Goal: Task Accomplishment & Management: Complete application form

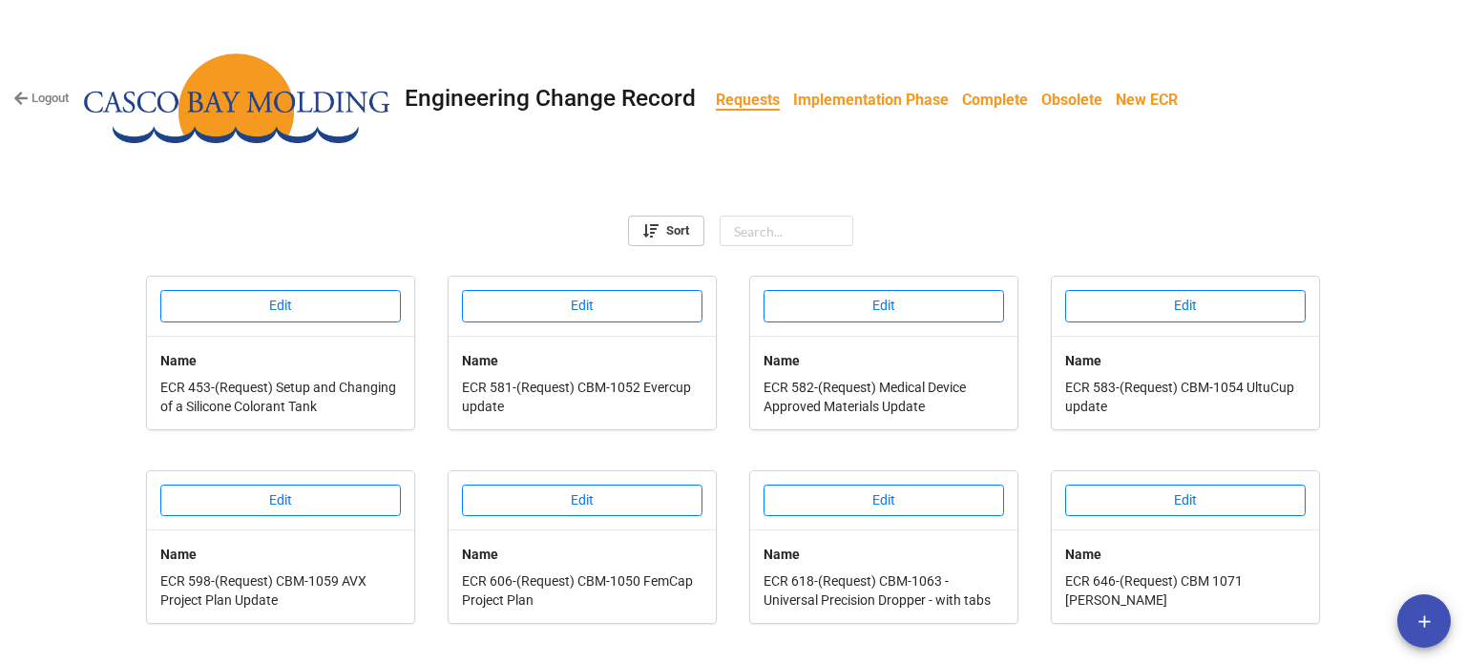
click at [890, 111] on link "Implementation Phase" at bounding box center [871, 99] width 169 height 37
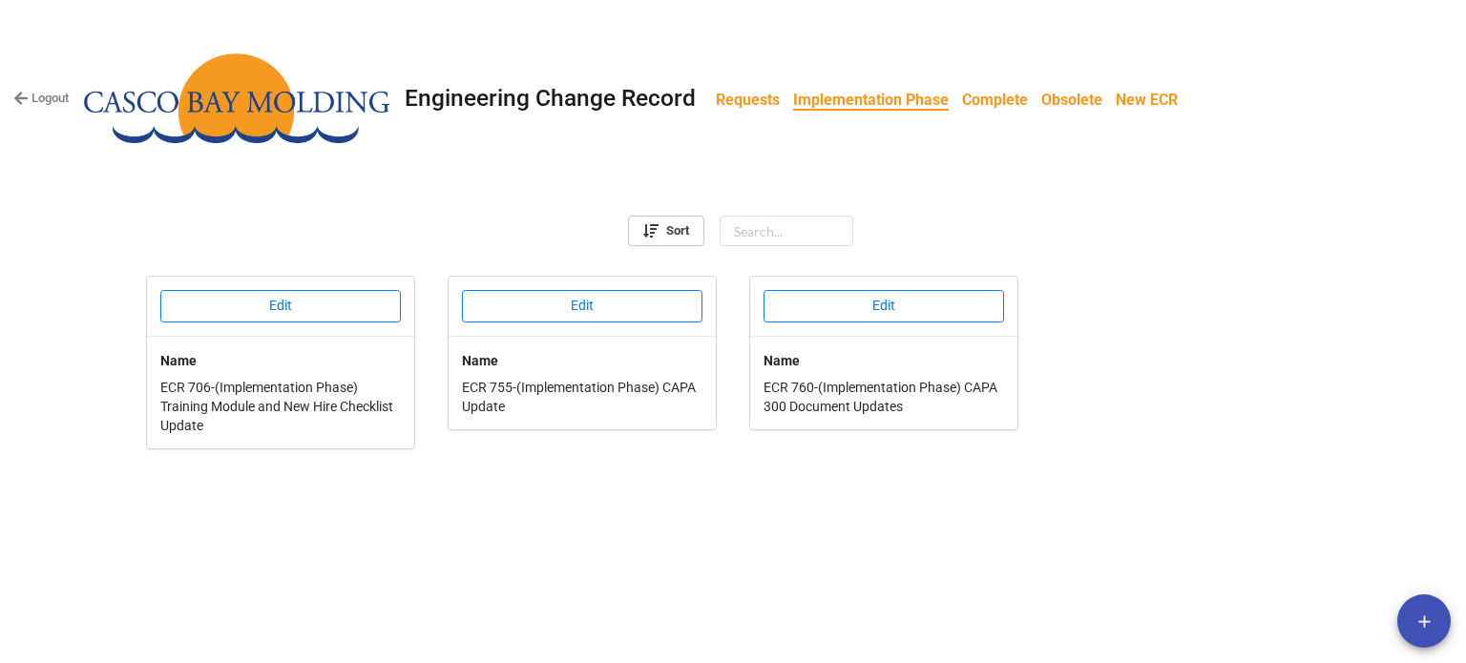
click at [744, 97] on b "Requests" at bounding box center [748, 100] width 64 height 18
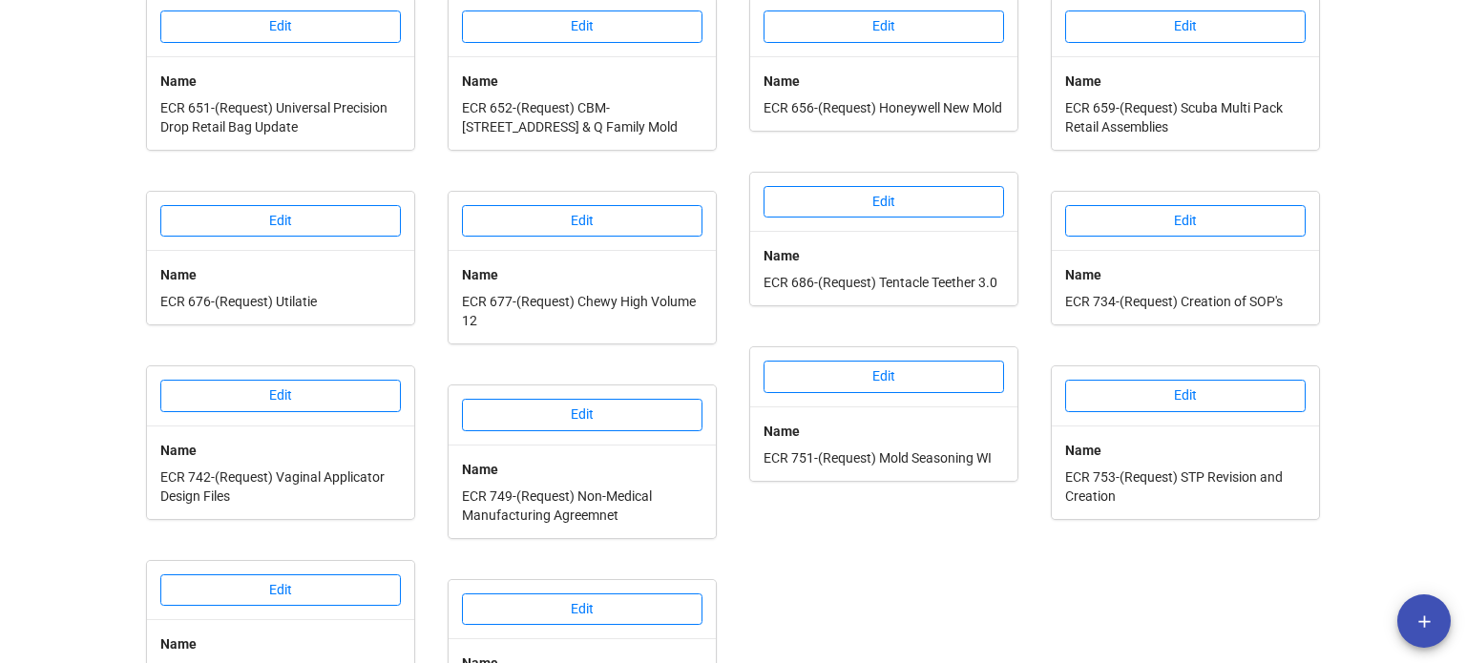
scroll to position [748, 0]
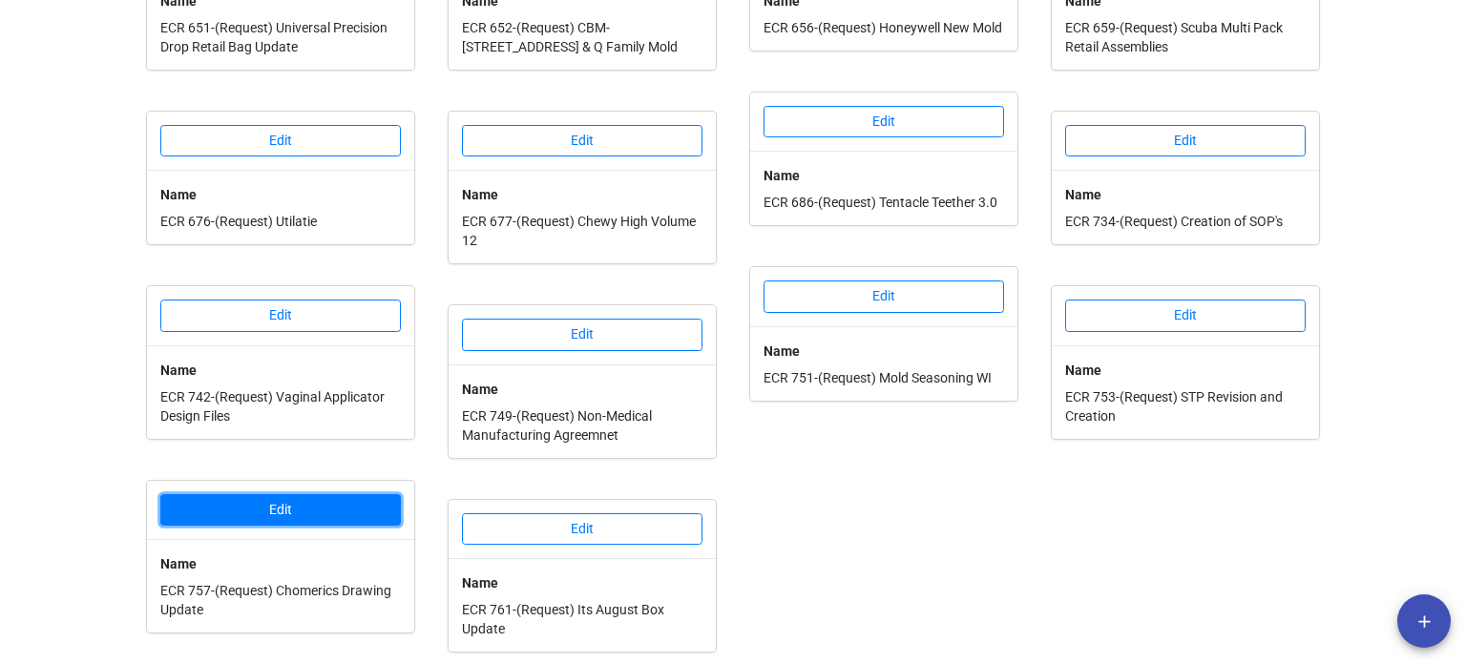
click at [326, 510] on button "Edit" at bounding box center [280, 510] width 241 height 32
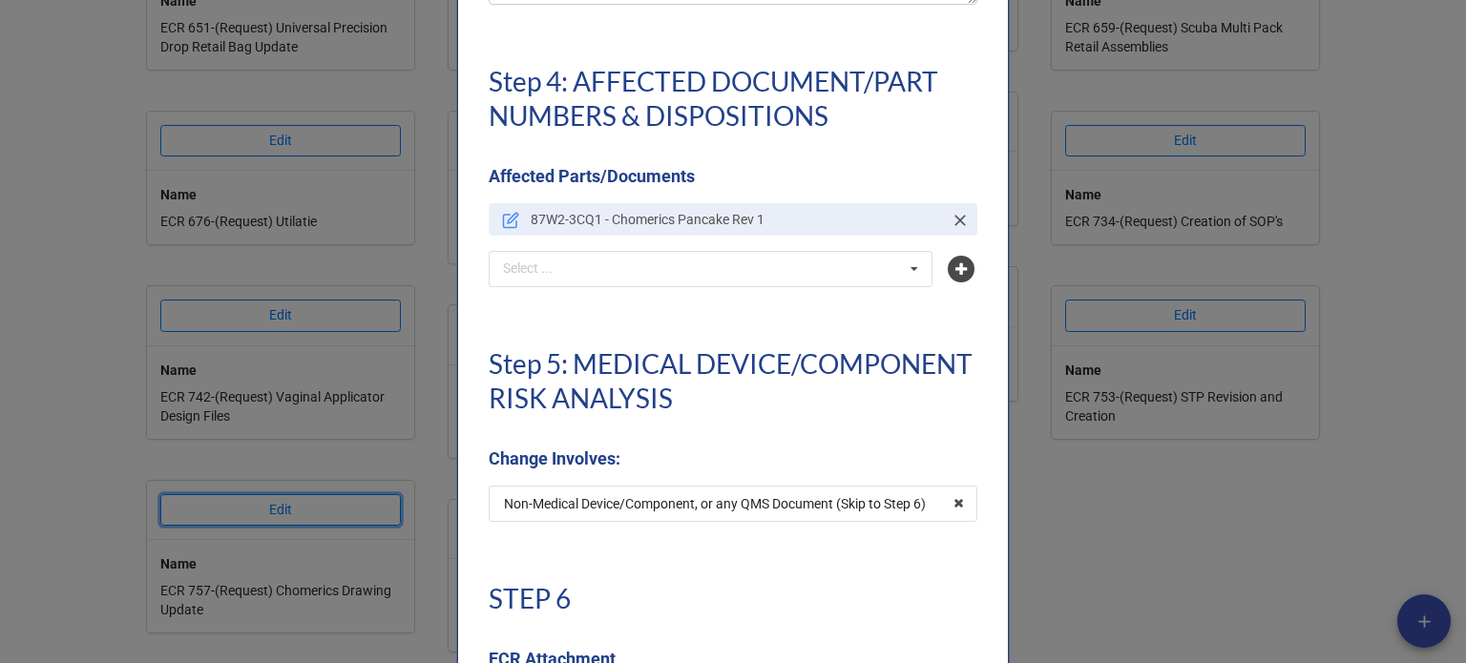
scroll to position [4391, 0]
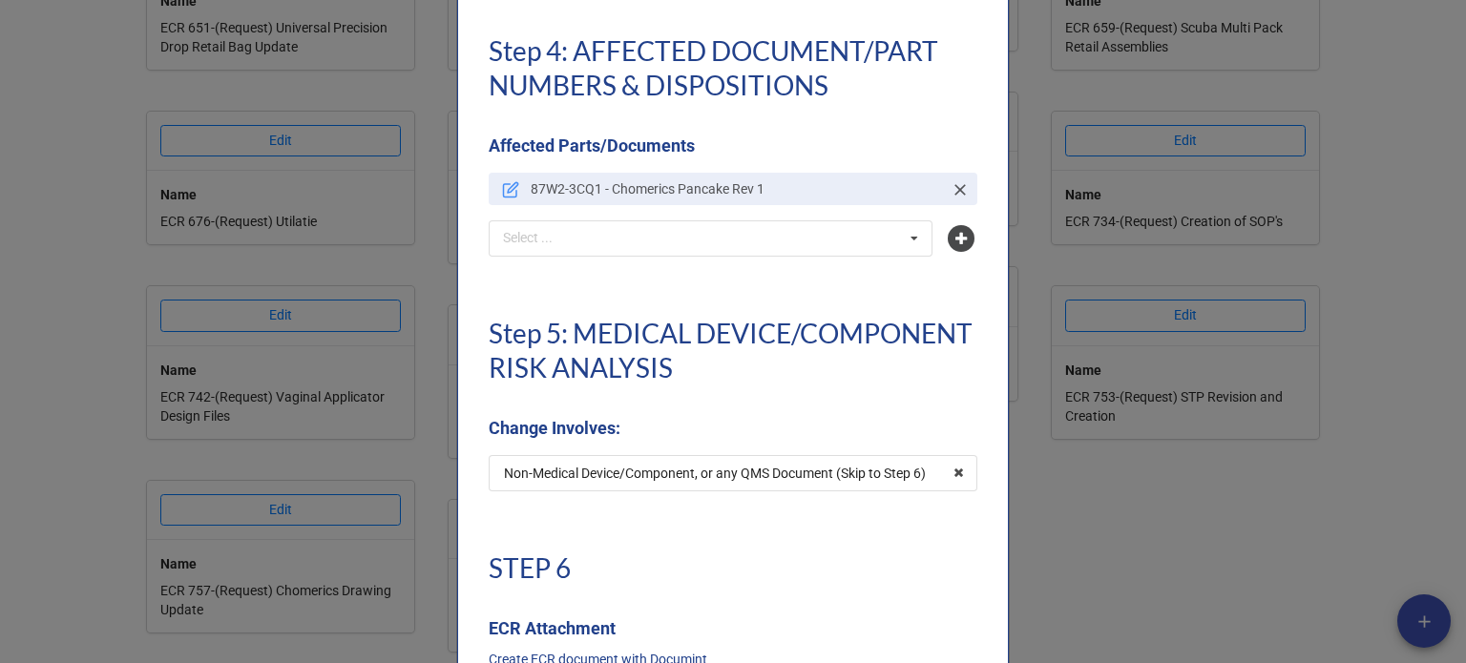
click at [502, 182] on icon at bounding box center [510, 189] width 17 height 17
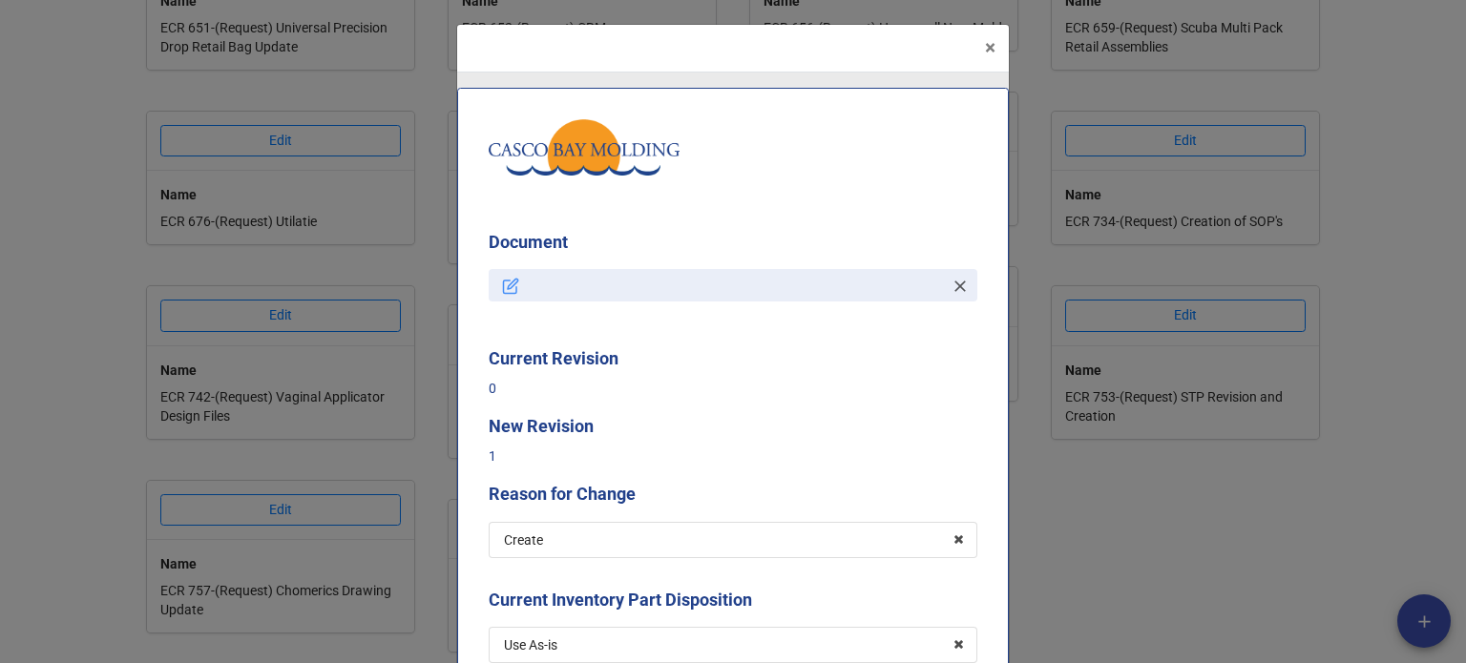
type textarea "x"
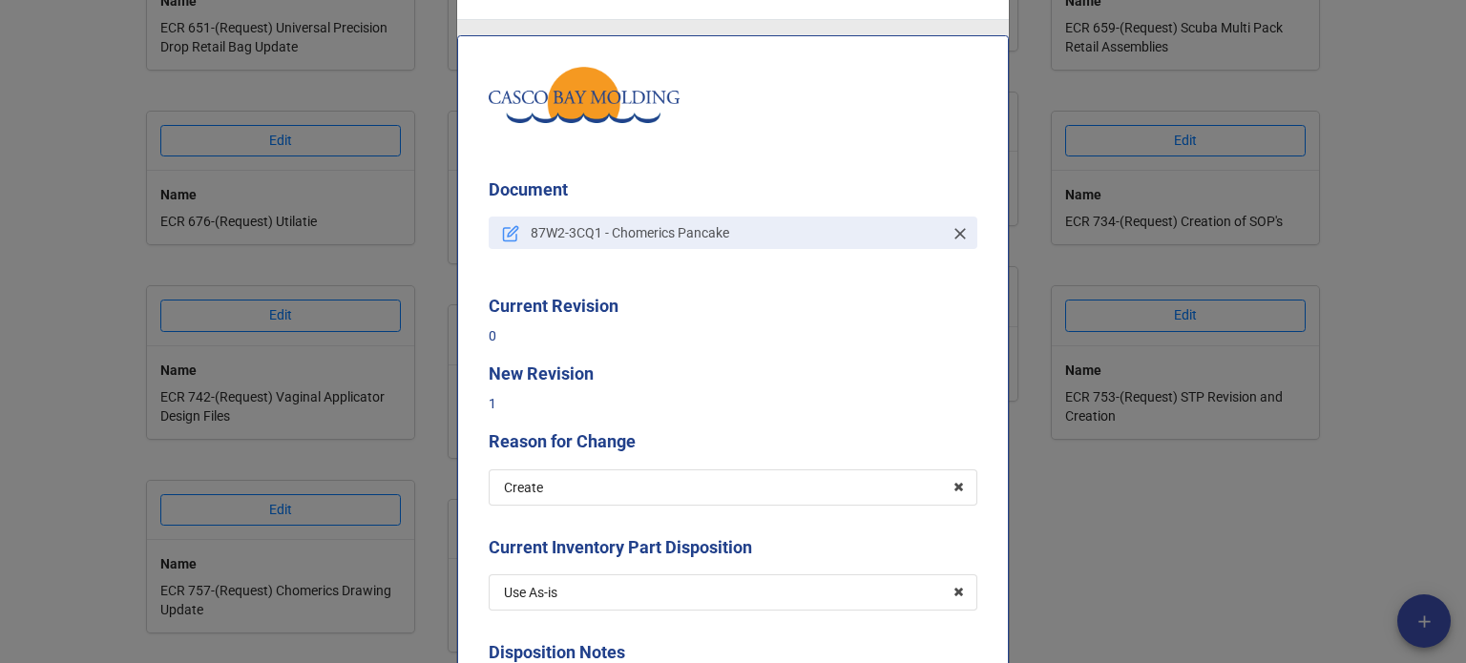
scroll to position [0, 0]
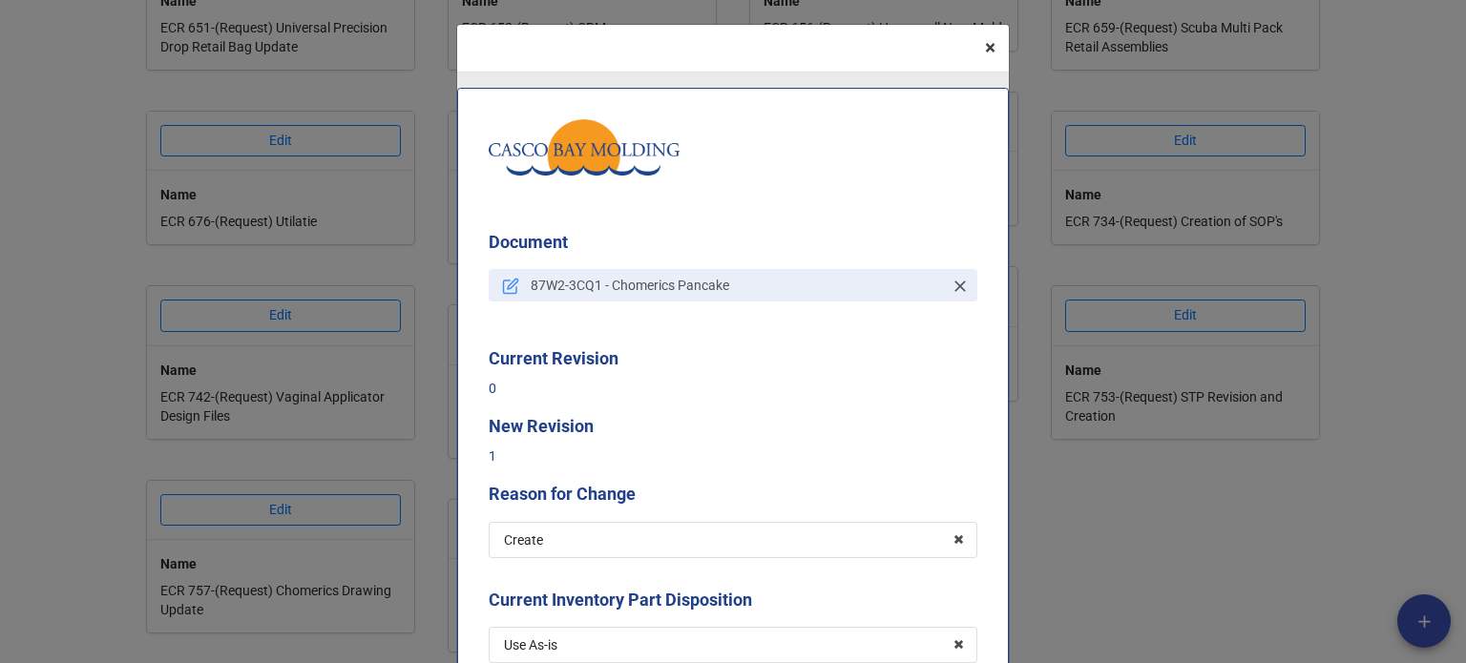
click at [985, 56] on span "×" at bounding box center [990, 47] width 10 height 23
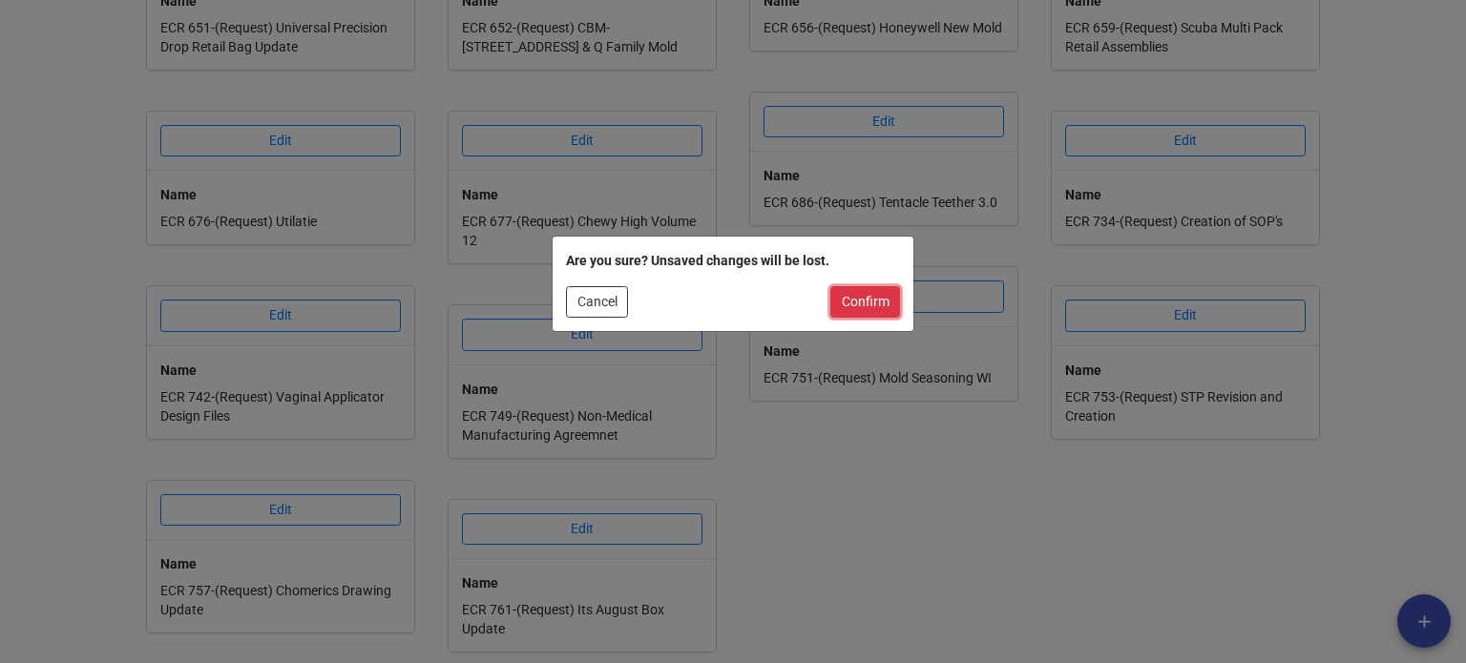
click at [882, 297] on button "Confirm" at bounding box center [865, 302] width 70 height 32
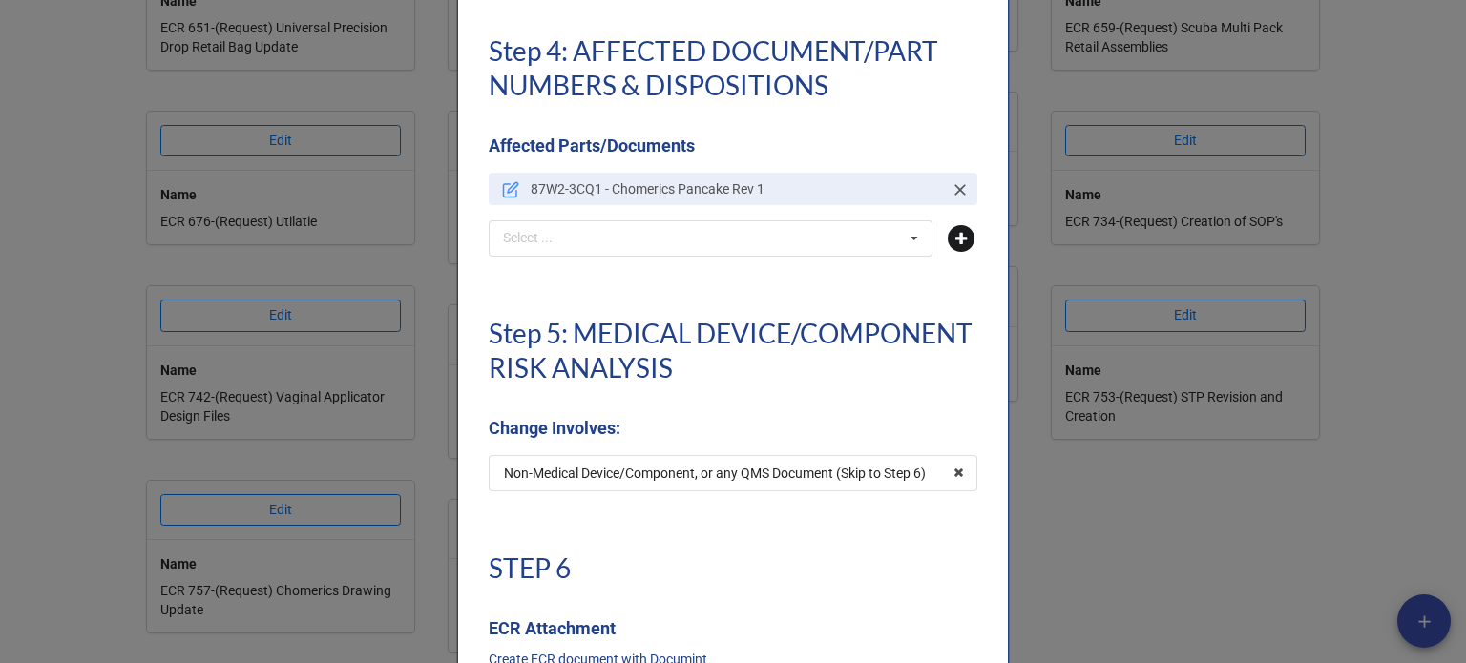
click at [950, 235] on icon at bounding box center [961, 238] width 27 height 27
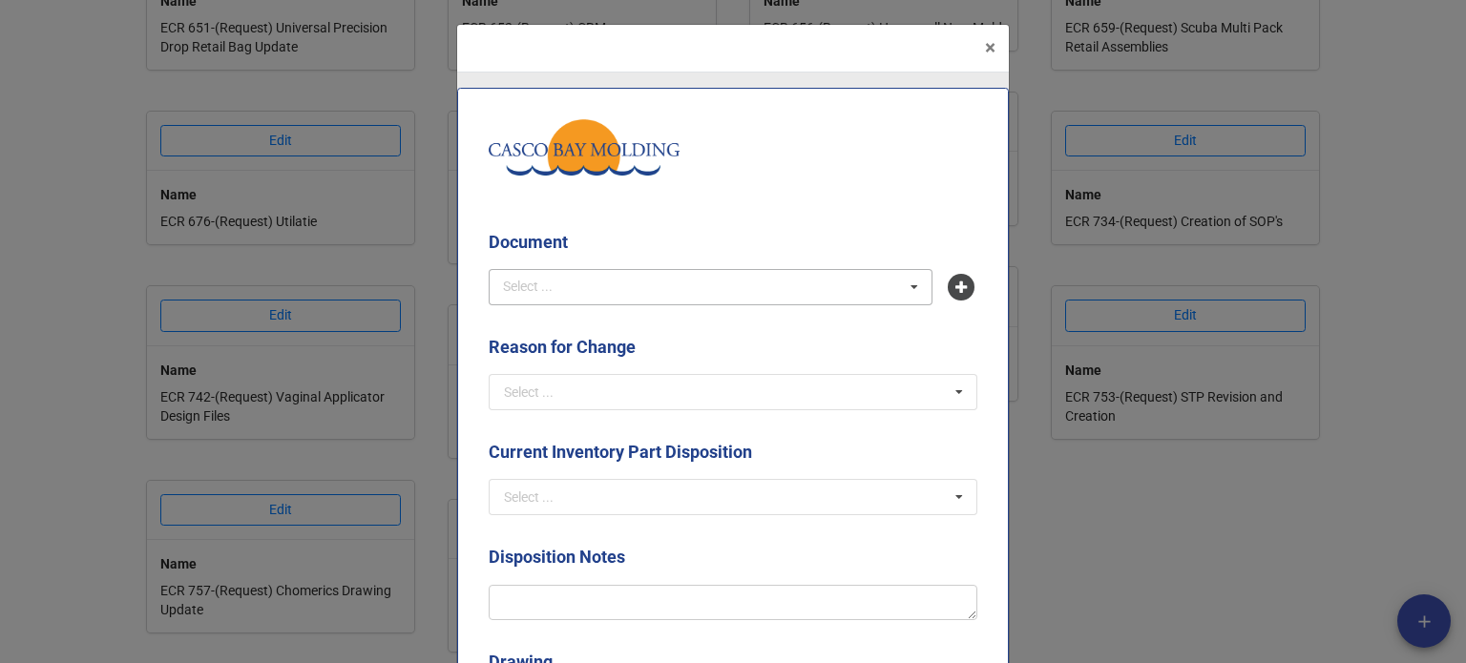
click at [836, 291] on div "Select ... No results found." at bounding box center [711, 287] width 444 height 36
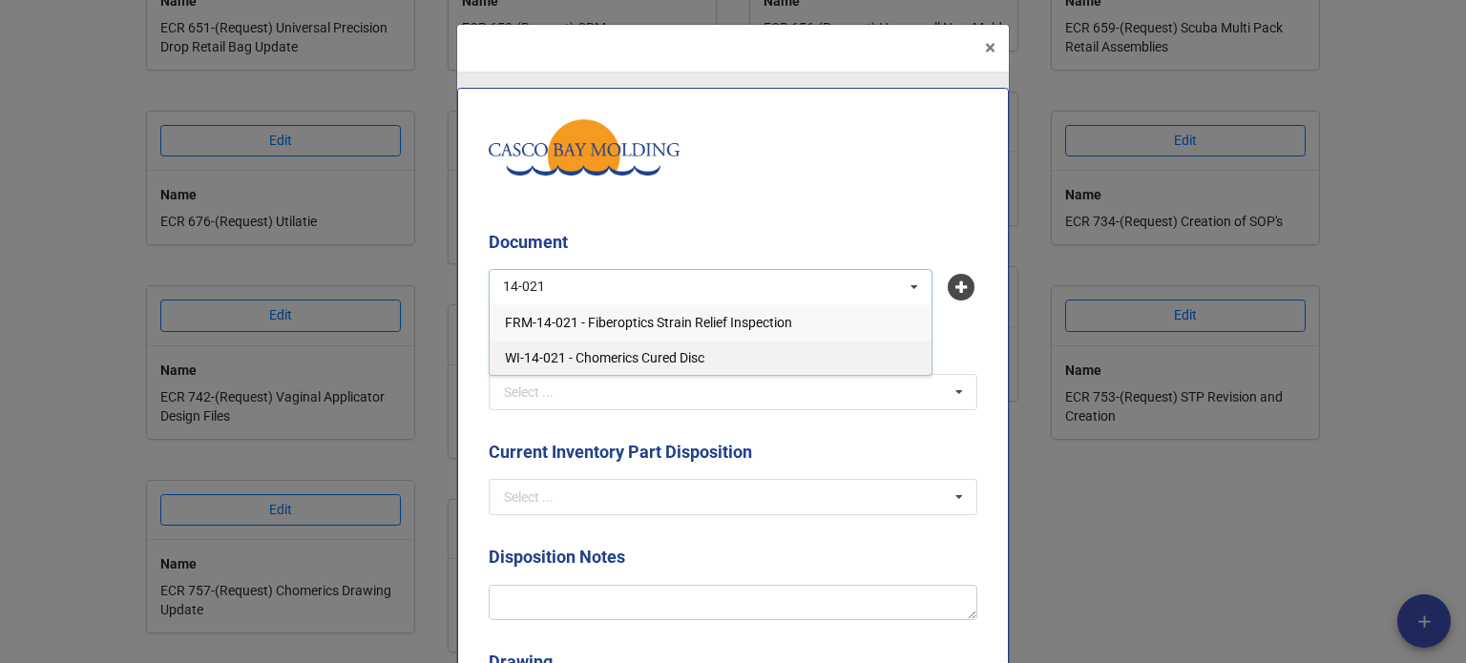
type input "14-021"
click at [724, 355] on div "WI-14-021 - Chomerics Cured Disc" at bounding box center [711, 357] width 442 height 35
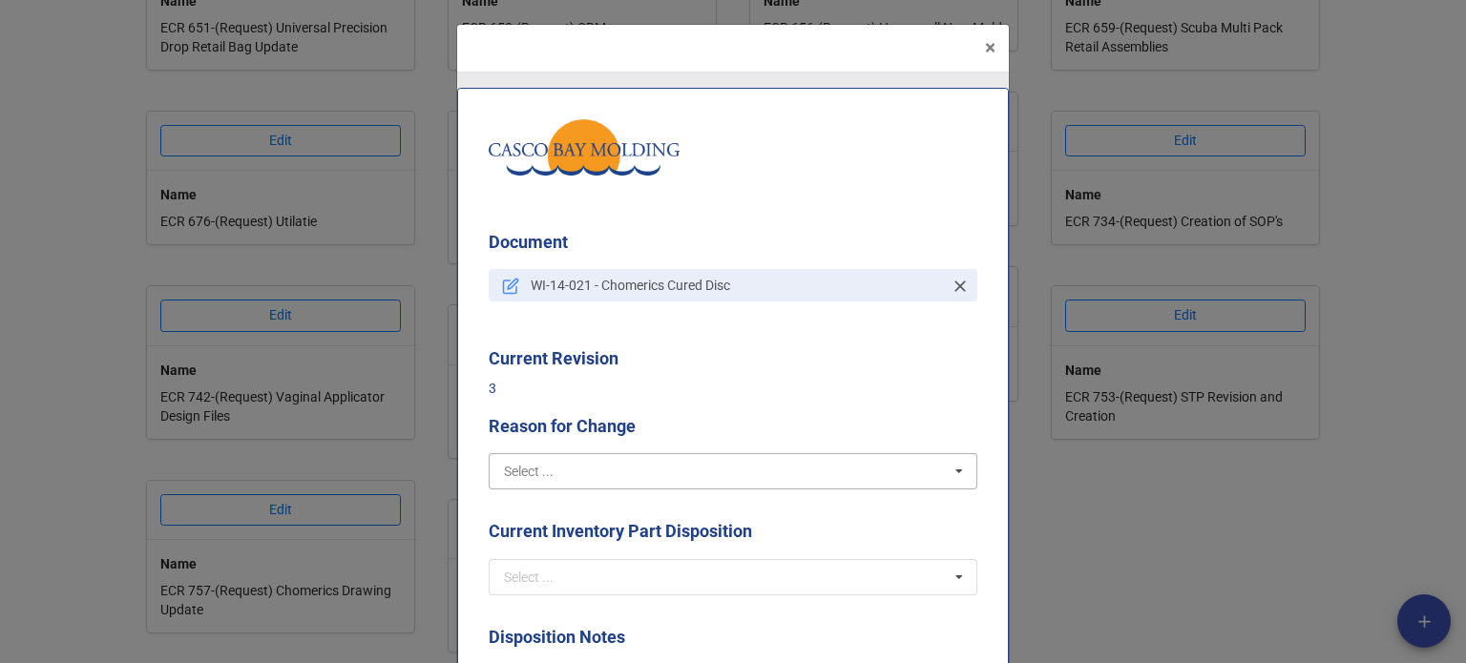
click at [619, 467] on input "text" at bounding box center [734, 471] width 487 height 34
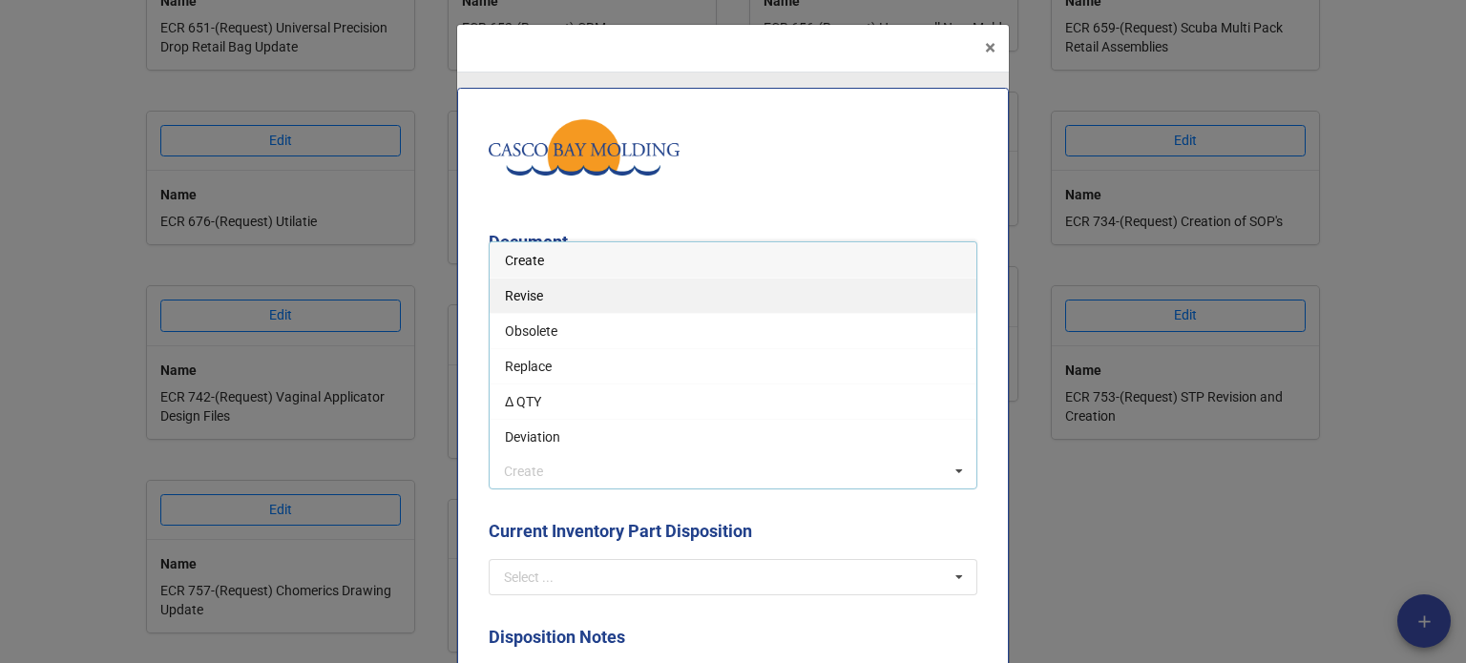
click at [512, 306] on div "Revise" at bounding box center [733, 295] width 487 height 35
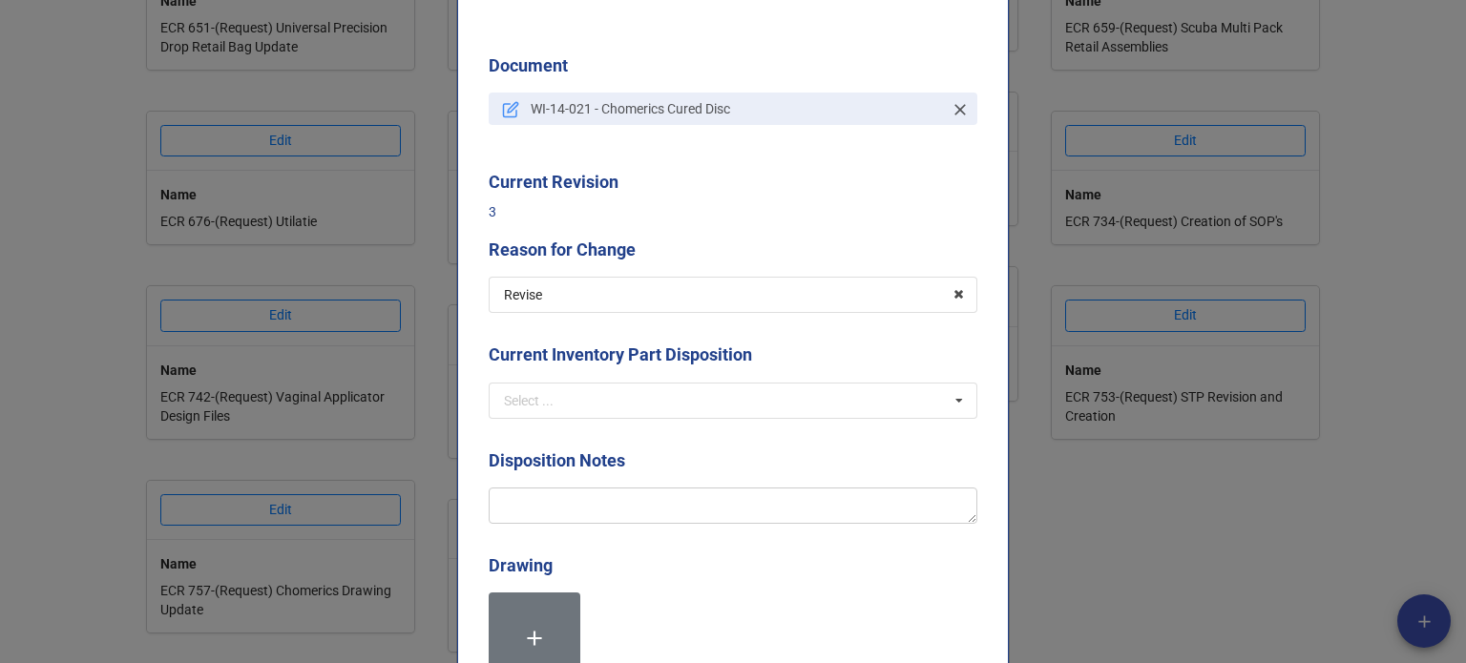
scroll to position [191, 0]
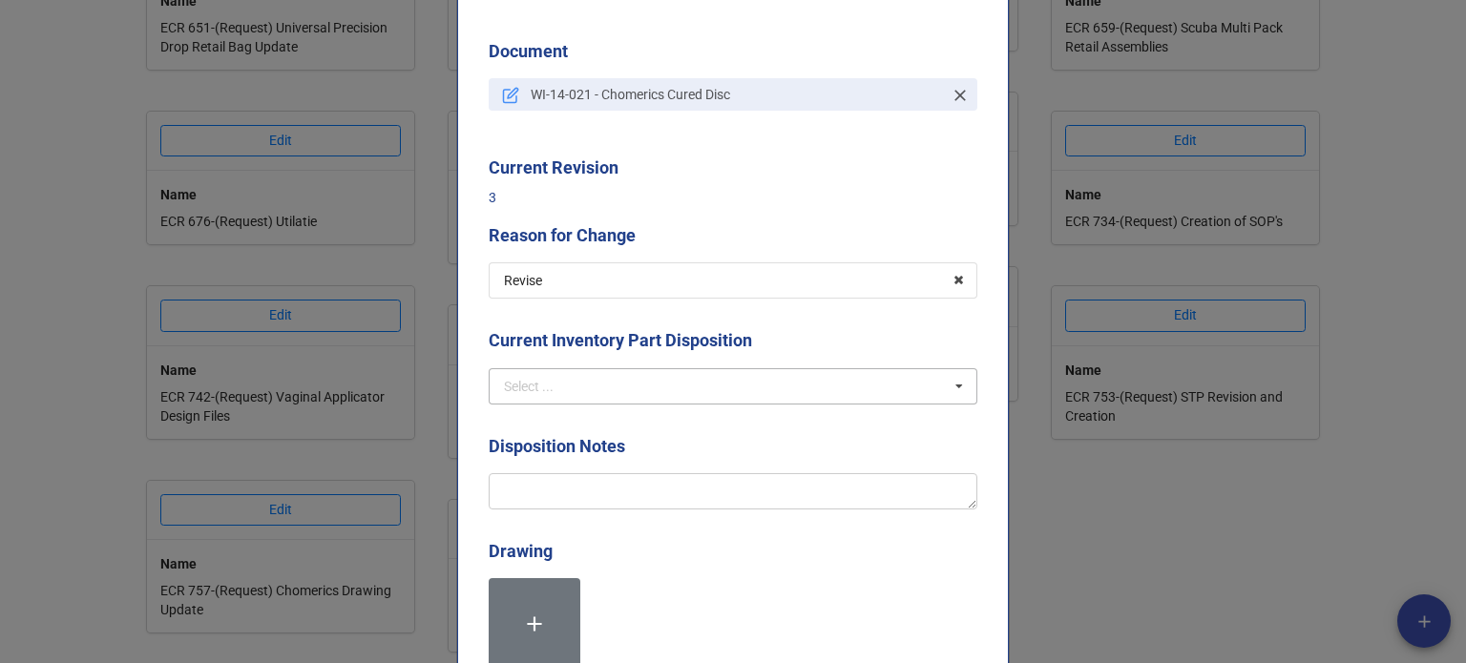
click at [534, 380] on div "Select ..." at bounding box center [529, 386] width 50 height 13
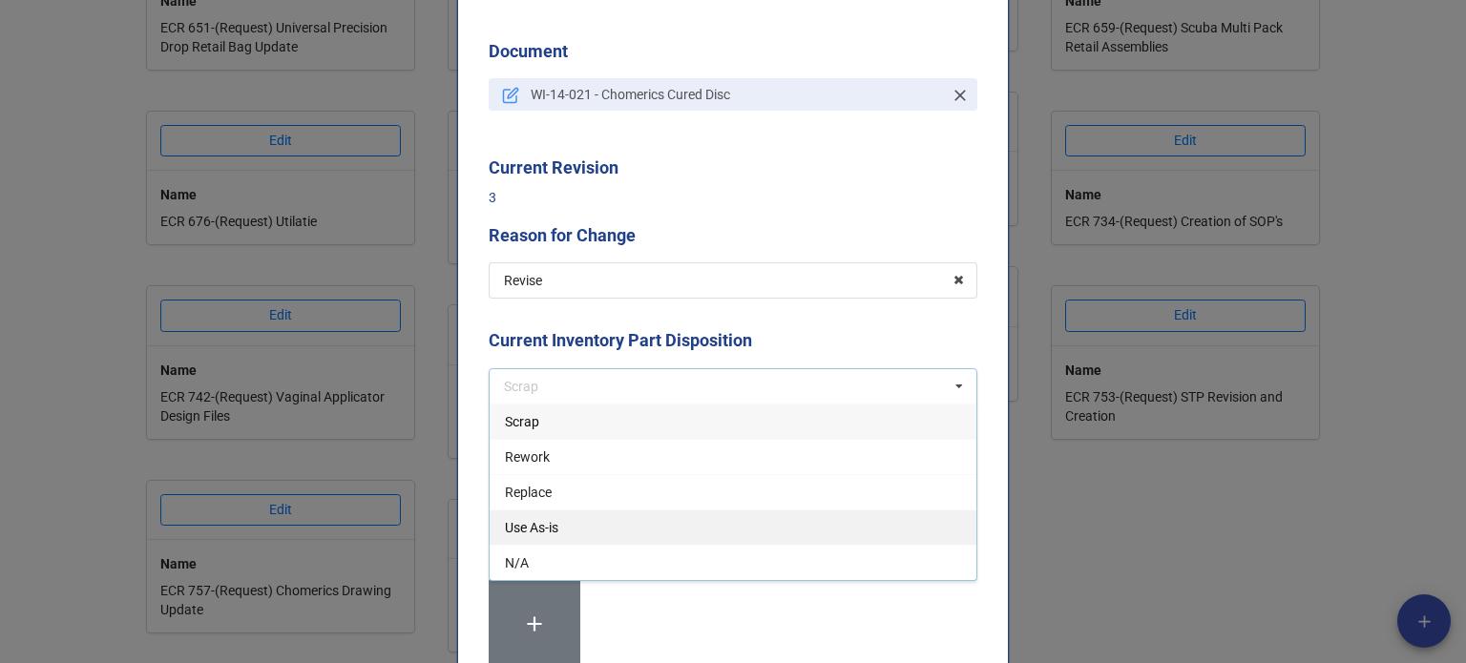
click at [527, 526] on span "Use As-is" at bounding box center [531, 527] width 53 height 15
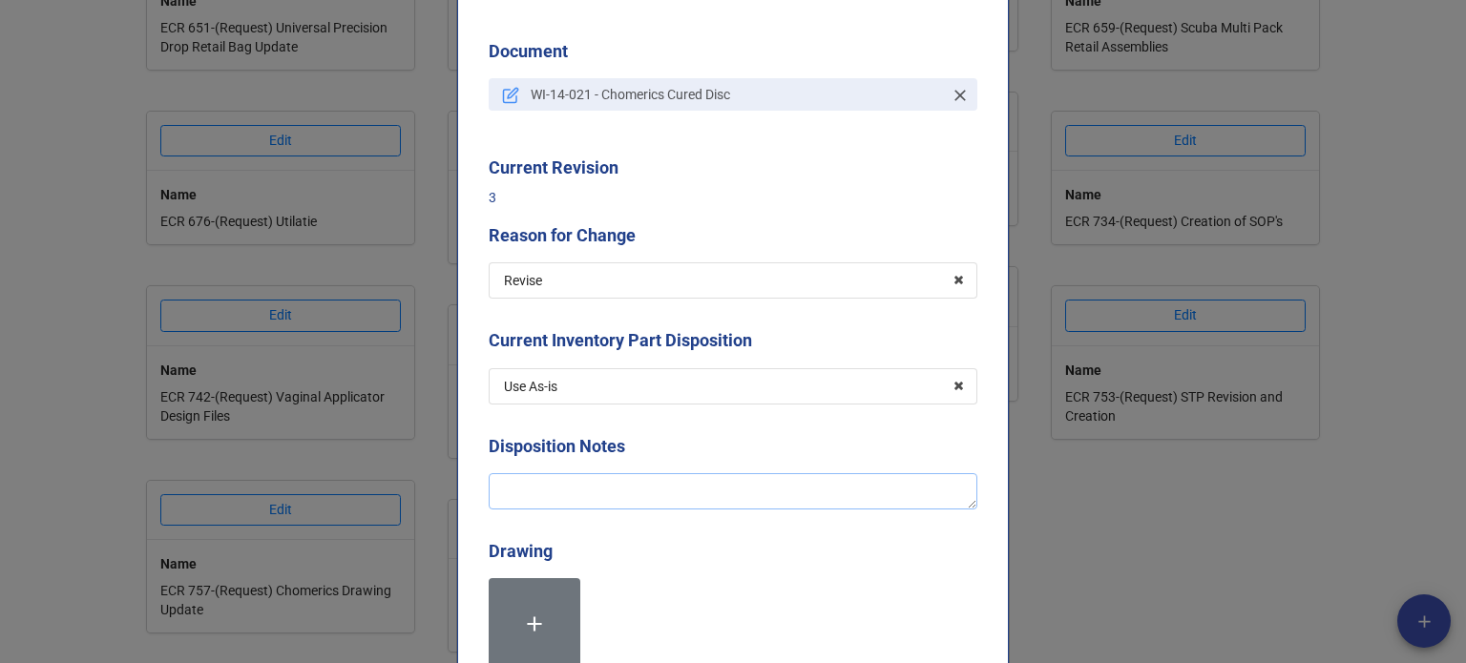
click at [547, 495] on textarea at bounding box center [733, 491] width 489 height 36
type textarea "x"
type textarea "A"
type textarea "x"
type textarea "Ad"
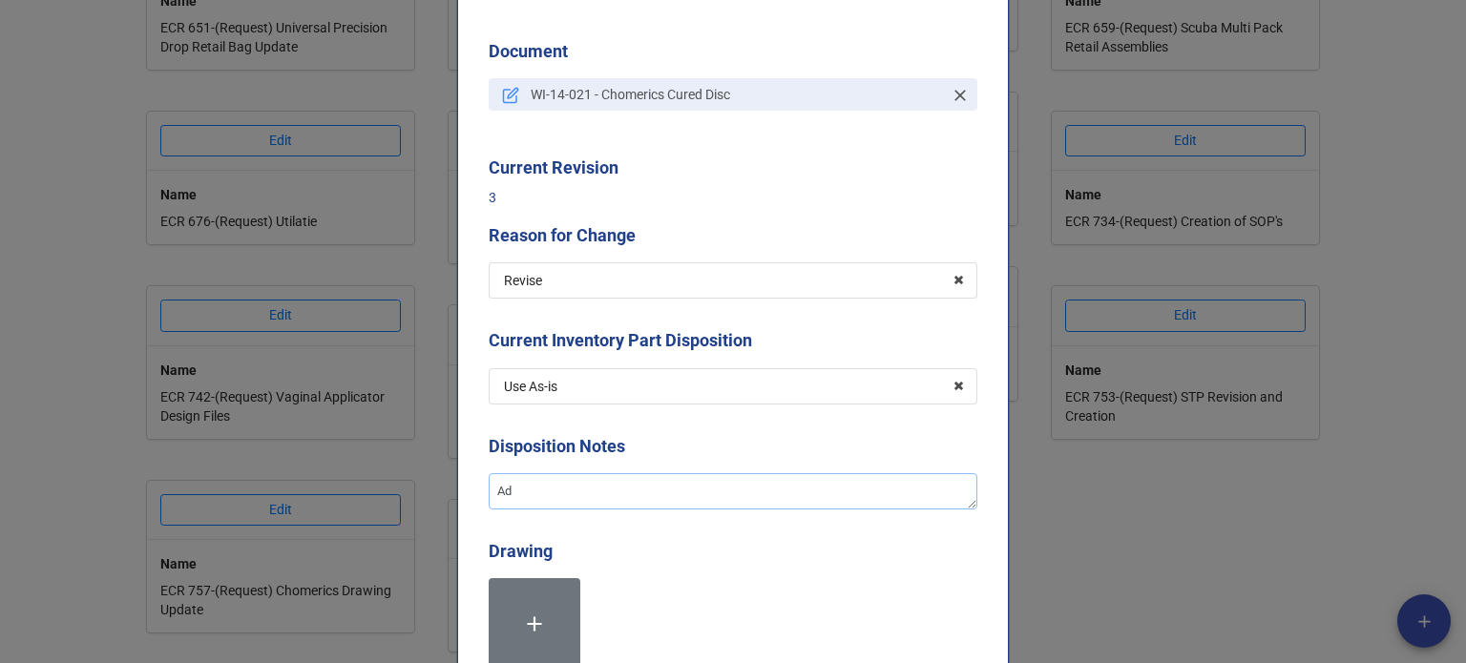
type textarea "x"
type textarea "Addi"
type textarea "x"
type textarea "Adding"
type textarea "x"
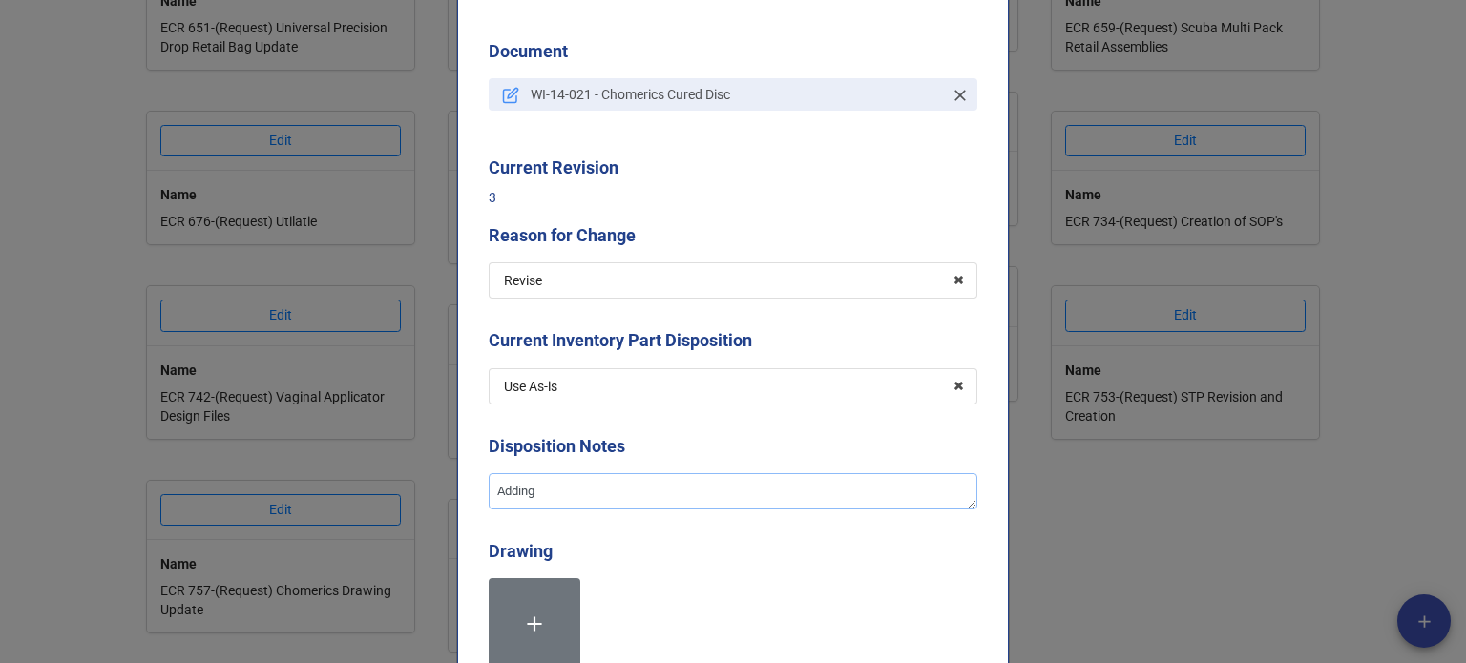
type textarea "Adding"
type textarea "x"
type textarea "Adding t"
type textarea "x"
type textarea "Adding the"
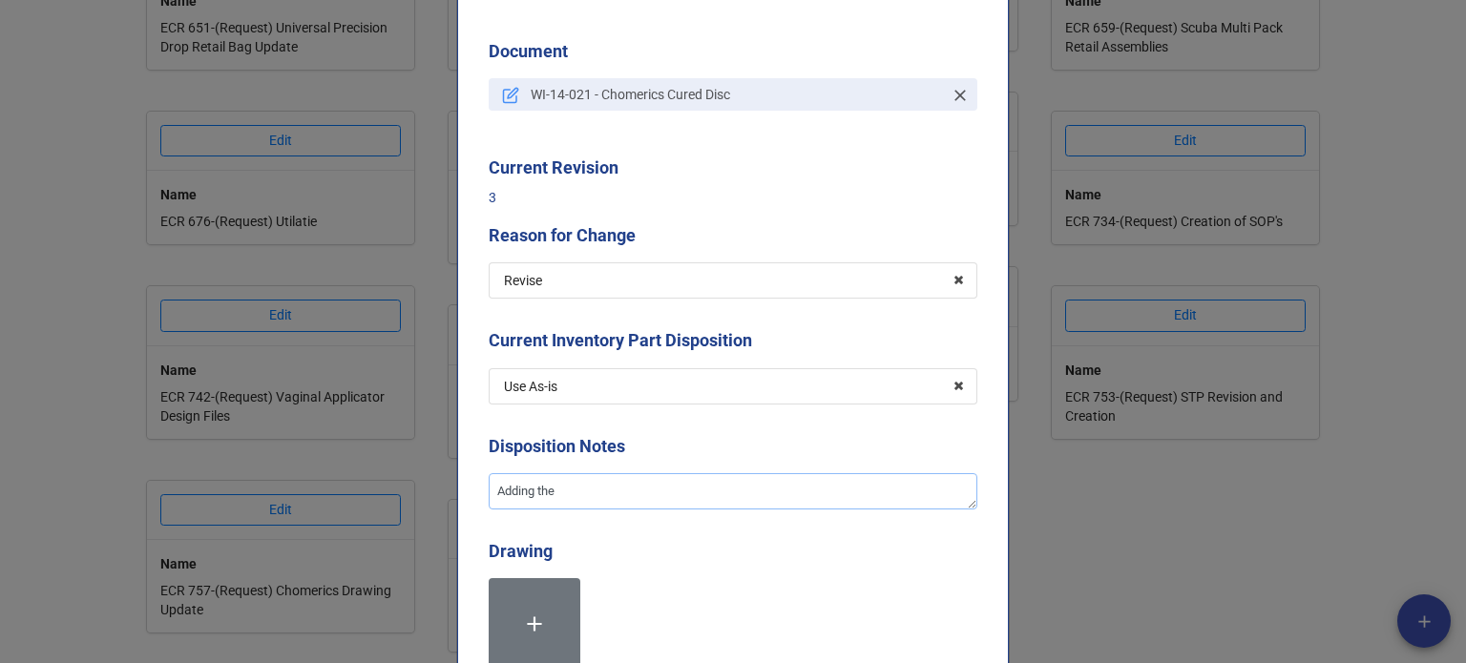
type textarea "x"
type textarea "Adding the"
type textarea "x"
type textarea "Adding the n"
type textarea "x"
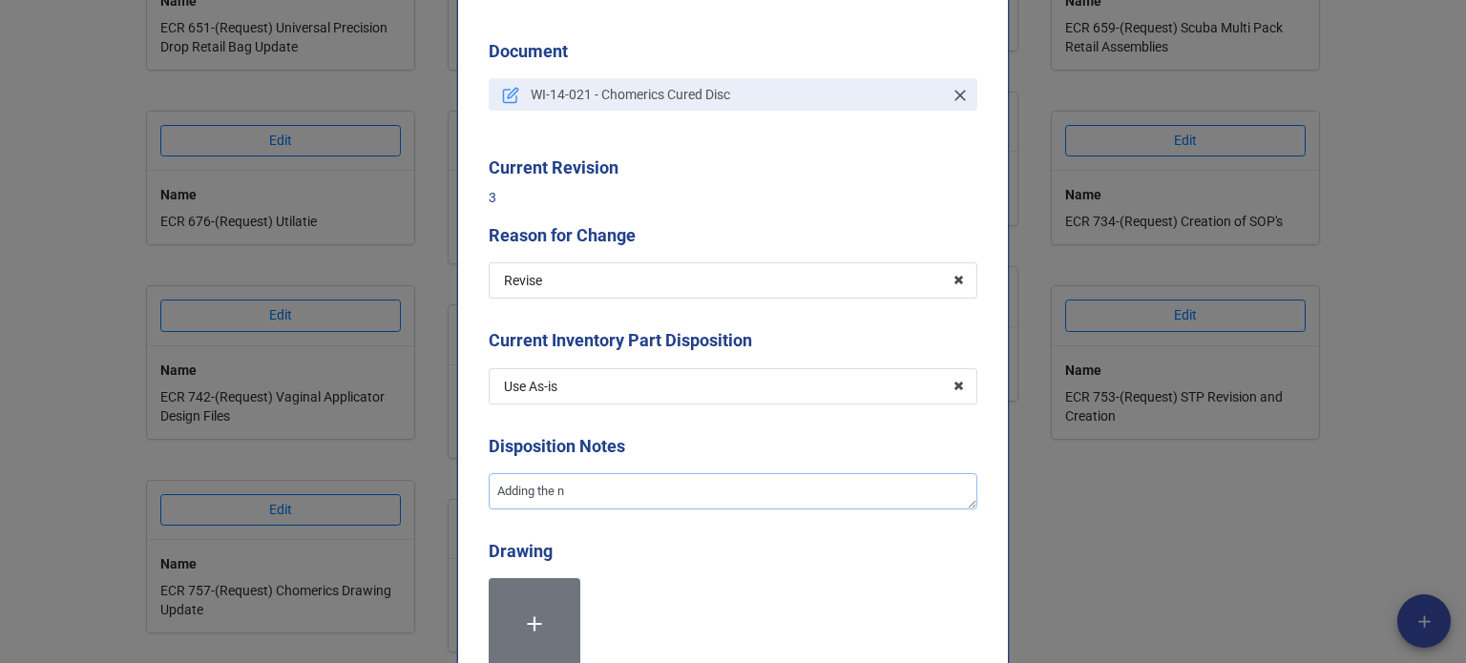
type textarea "Adding the ne"
type textarea "x"
type textarea "Adding the new"
type textarea "x"
type textarea "Adding the new"
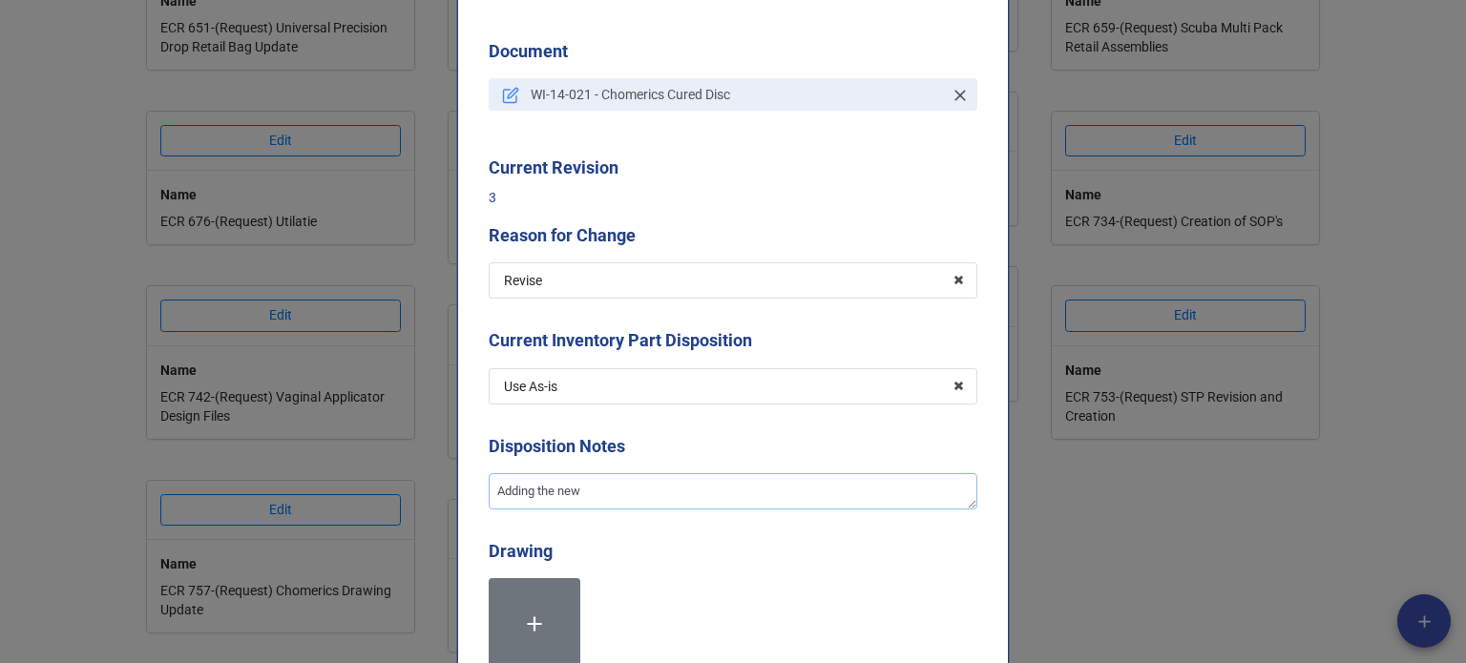
type textarea "x"
type textarea "Adding the new c"
type textarea "x"
type textarea "Adding the new co"
type textarea "x"
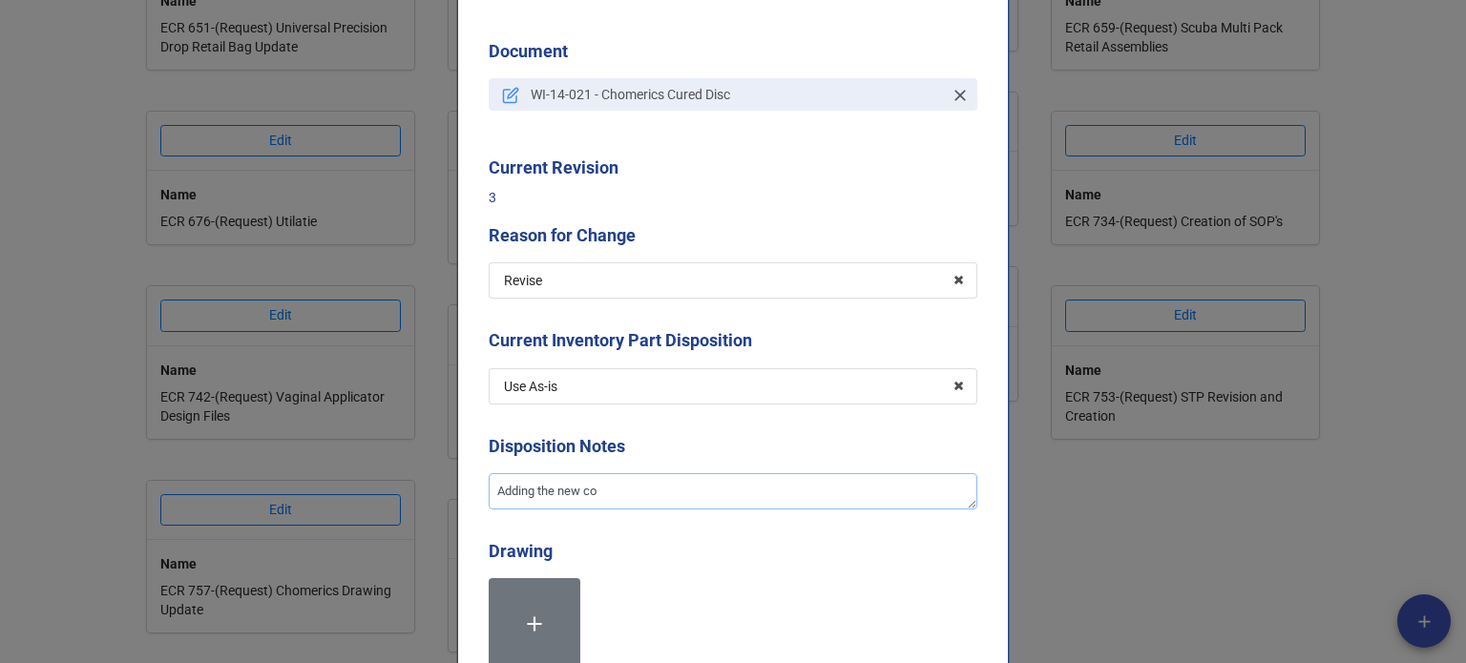
type textarea "Adding the new con"
type textarea "x"
type textarea "Adding the new conv"
type textarea "x"
type textarea "Adding the new conve"
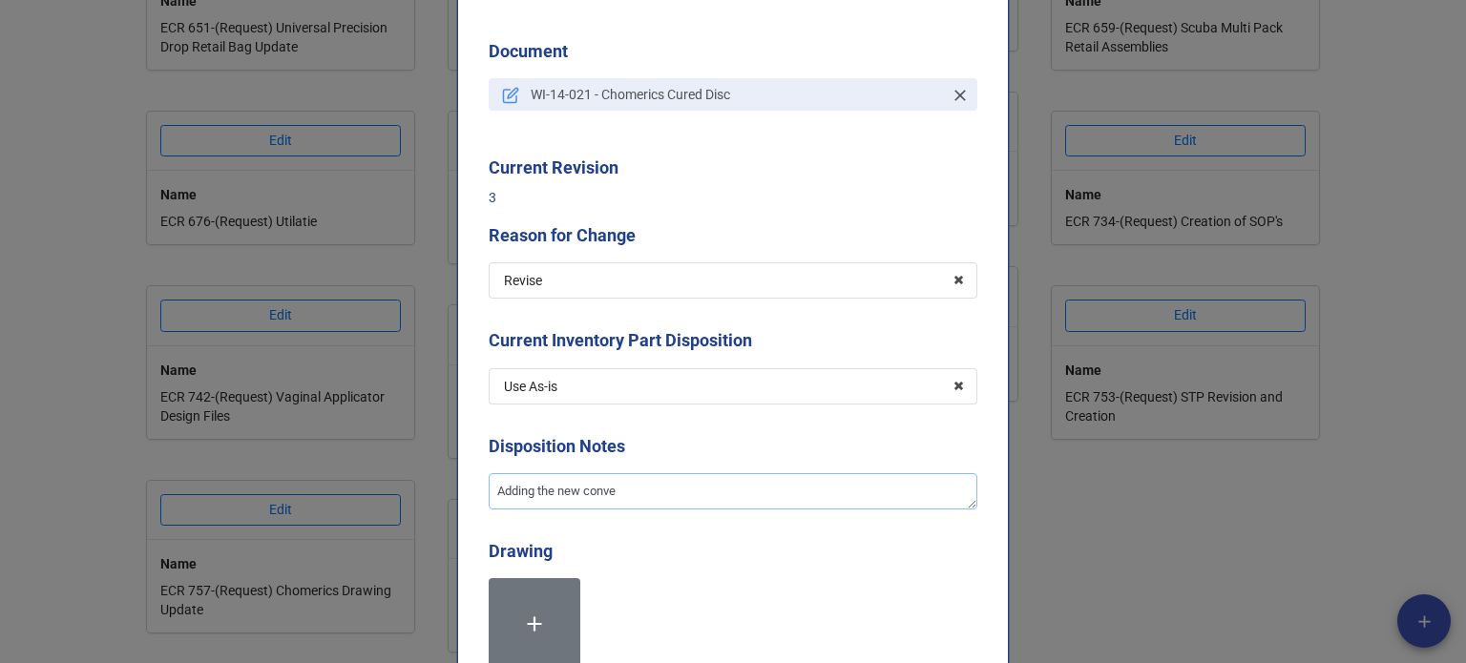
type textarea "x"
type textarea "Adding the new convey"
type textarea "x"
type textarea "Adding the new conveyr"
type textarea "x"
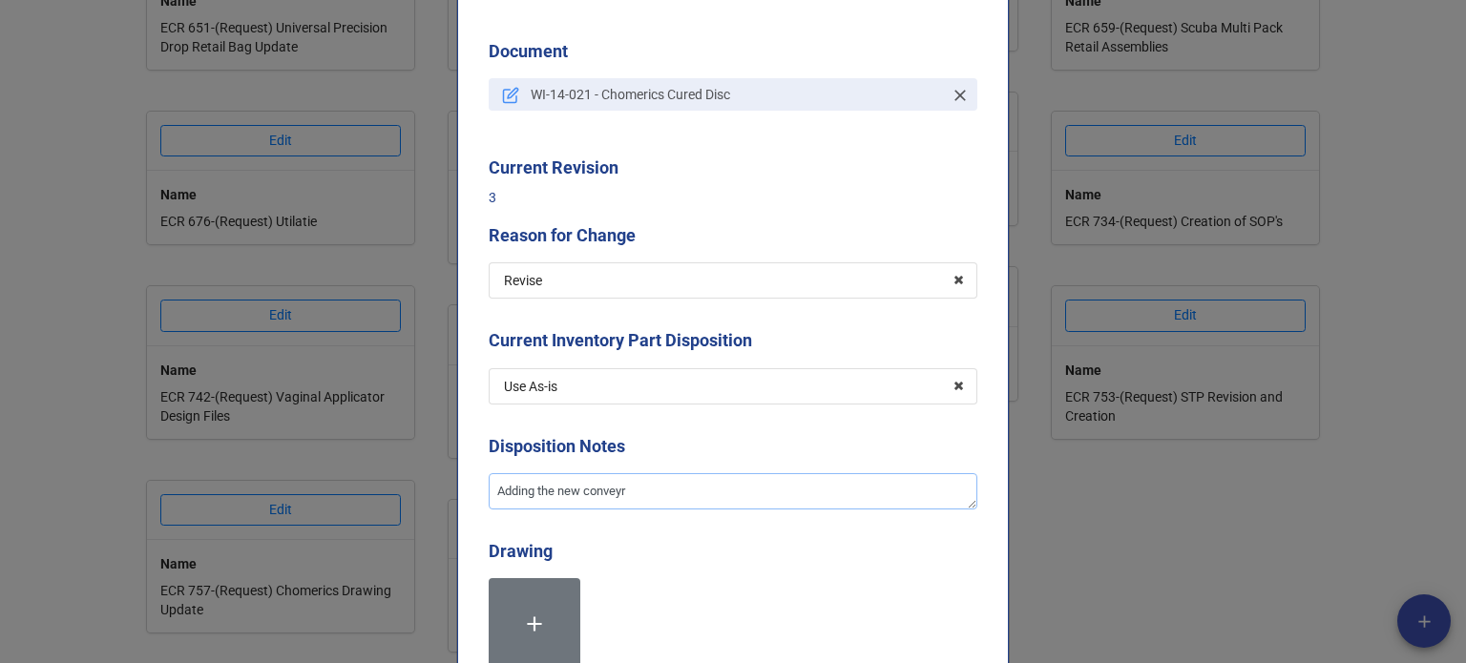
type textarea "Adding the new conveyr"
type textarea "x"
type textarea "Adding the new conveyr"
type textarea "x"
type textarea "Adding the new convey"
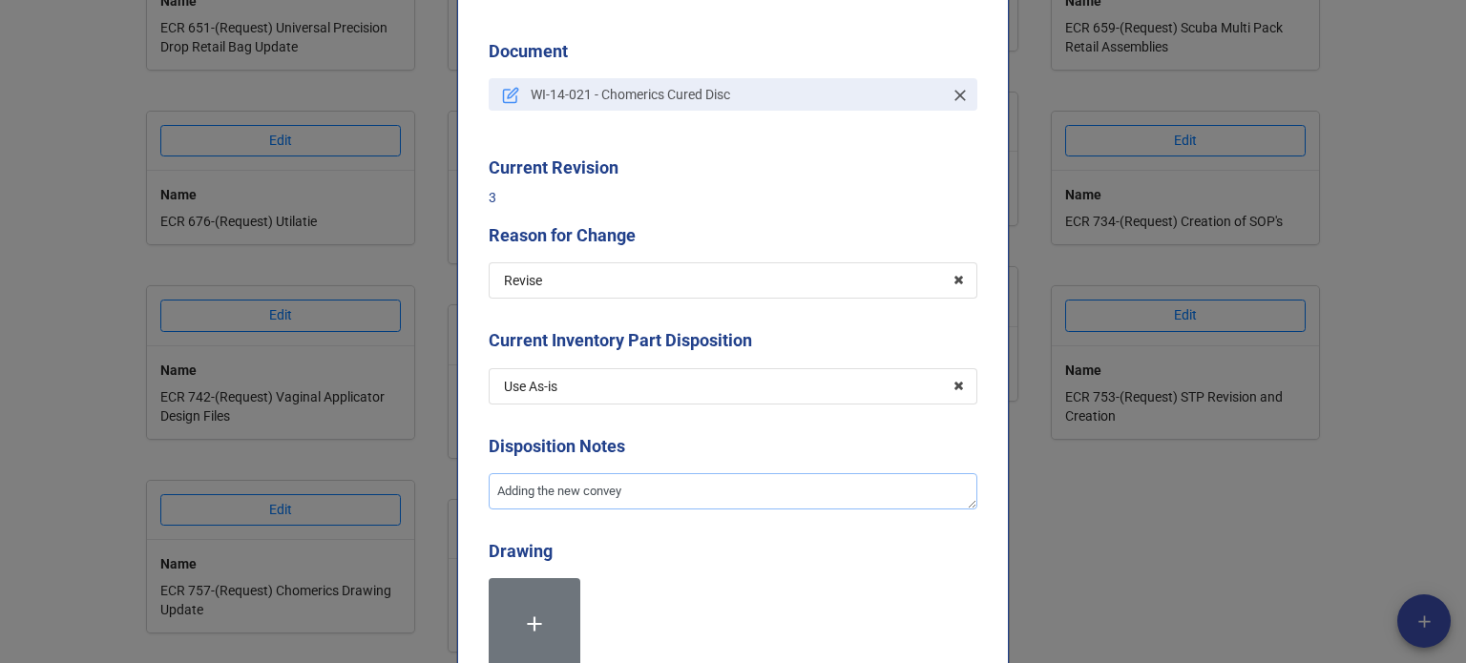
type textarea "x"
type textarea "Adding the new conveyot"
type textarea "x"
type textarea "Adding the new conveyot"
type textarea "x"
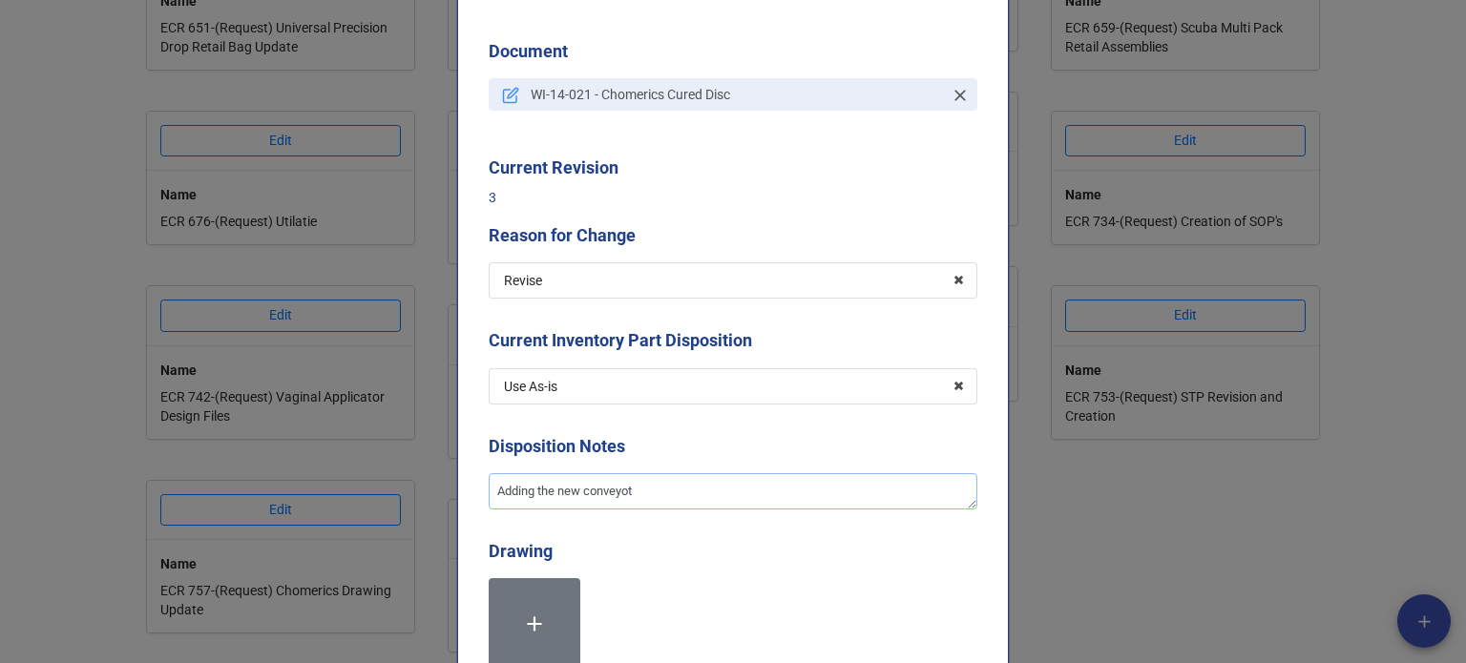
type textarea "Adding the new conveyot"
type textarea "x"
type textarea "Adding the new conveyo"
type textarea "x"
type textarea "Adding the new conveyor"
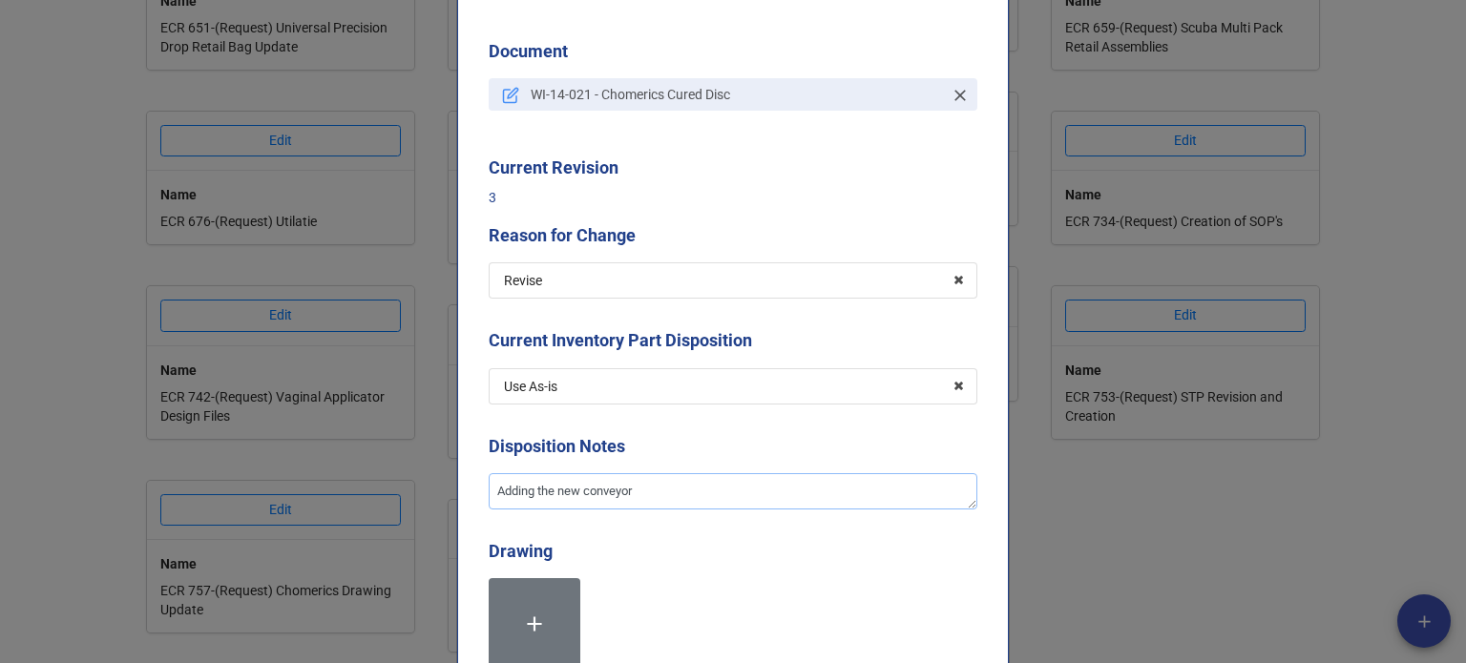
type textarea "x"
type textarea "Adding the new conveyor"
type textarea "x"
type textarea "Adding the new conveyor o"
type textarea "x"
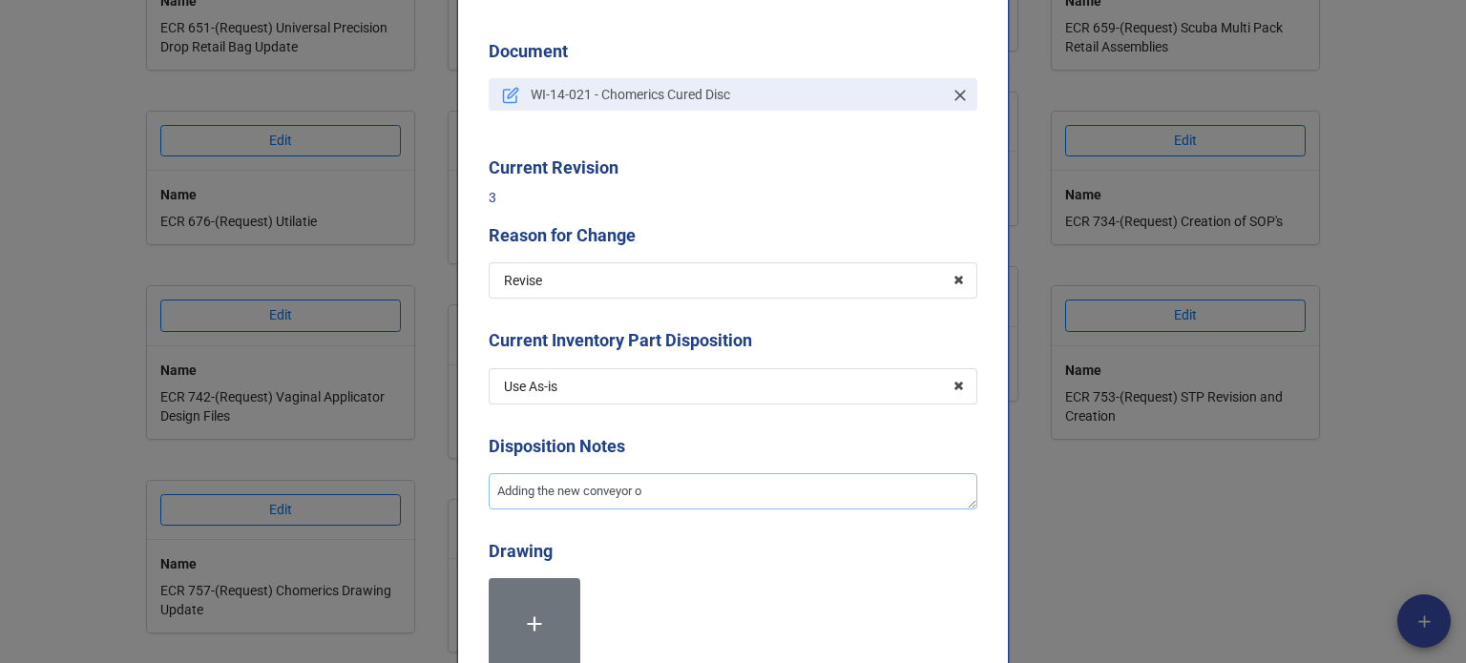
type textarea "Adding the new conveyor ov"
type textarea "x"
type textarea "Adding the new conveyor oven"
type textarea "x"
type textarea "Adding the new conveyor oven"
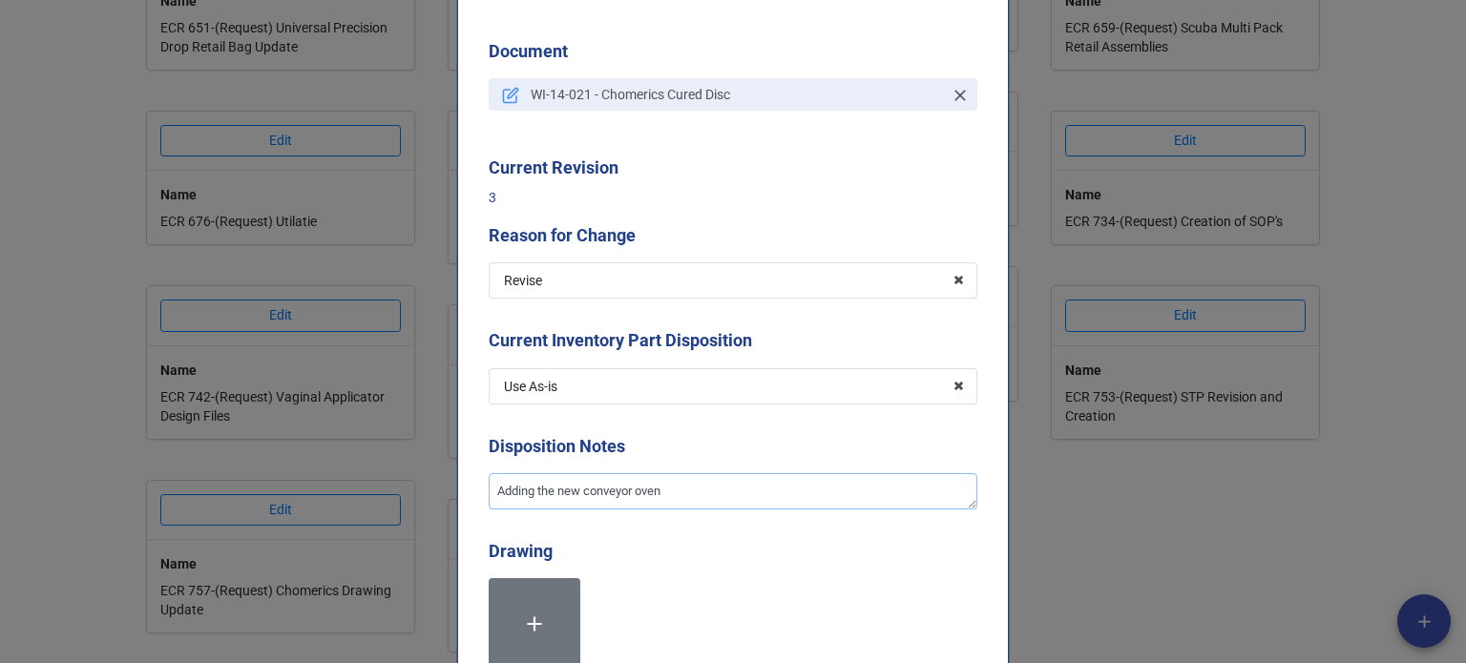
type textarea "x"
type textarea "Adding the new conveyor oven i"
type textarea "x"
type textarea "Adding the new conveyor oven in"
type textarea "x"
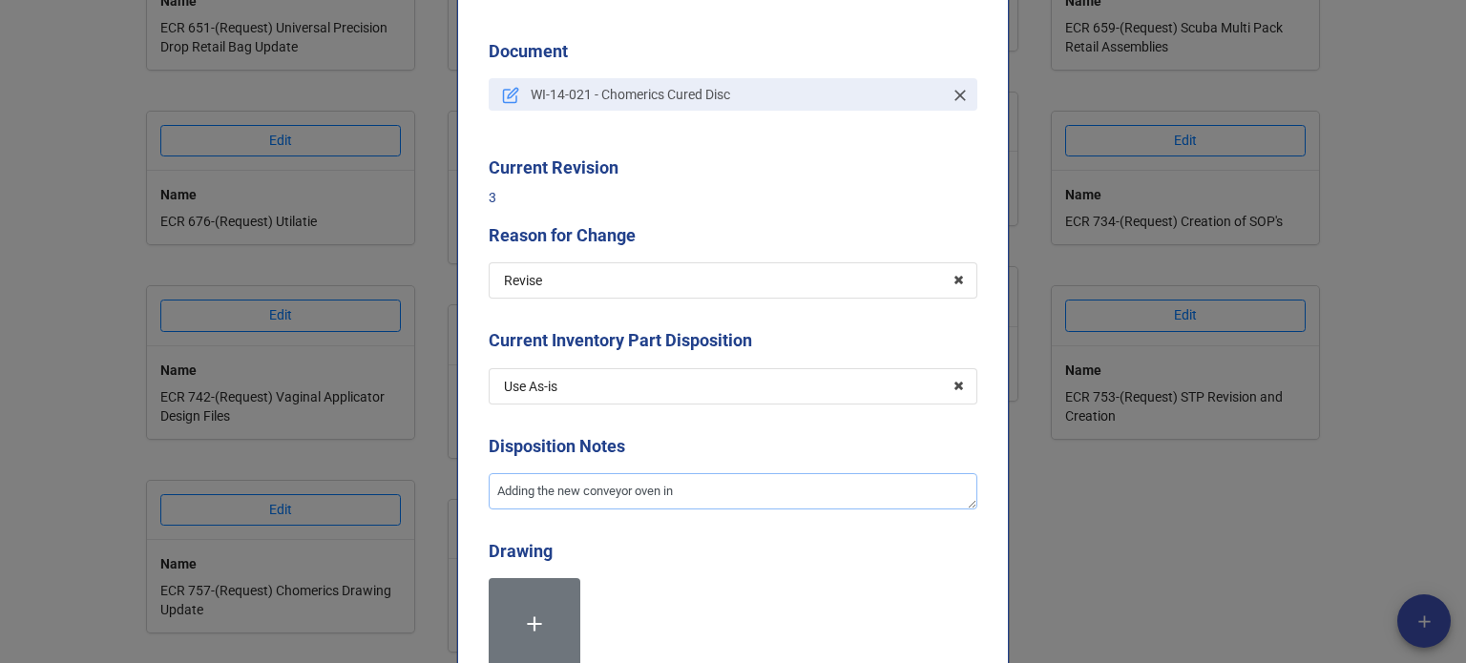
type textarea "Adding the new conveyor oven ins"
type textarea "x"
type textarea "Adding the new conveyor oven inst"
type textarea "x"
type textarea "Adding the new conveyor oven instr"
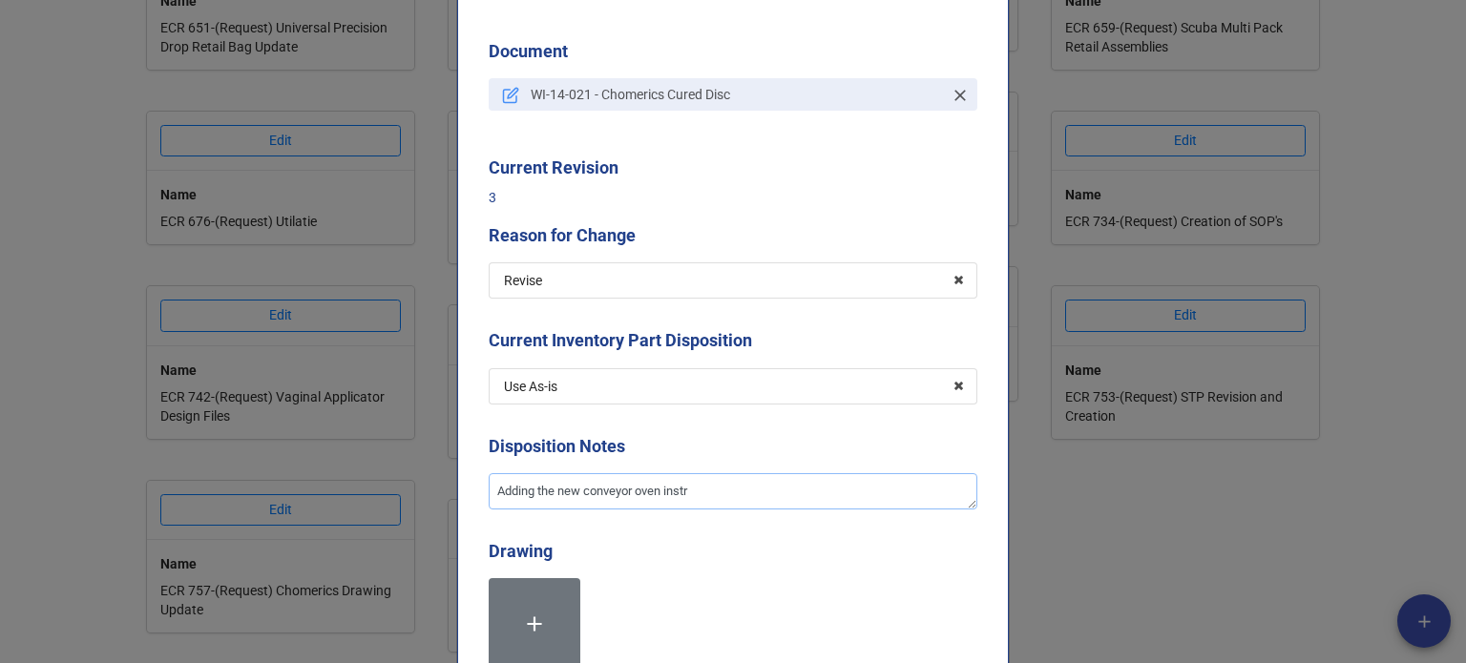
type textarea "x"
type textarea "Adding the new conveyor oven instru"
type textarea "x"
type textarea "Adding the new conveyor oven instruc"
type textarea "x"
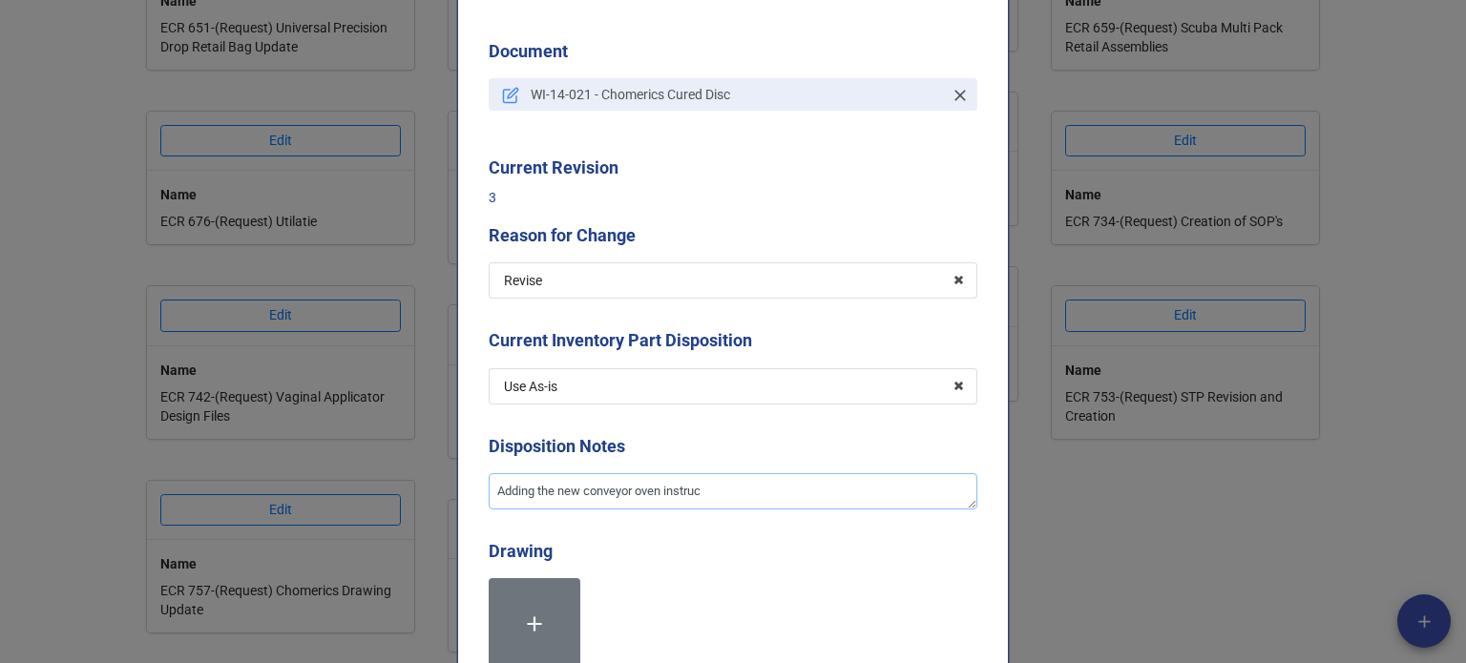
type textarea "Adding the new conveyor oven instruct"
type textarea "x"
type textarea "Adding the new conveyor oven instructi"
type textarea "x"
type textarea "Adding the new conveyor oven instructio"
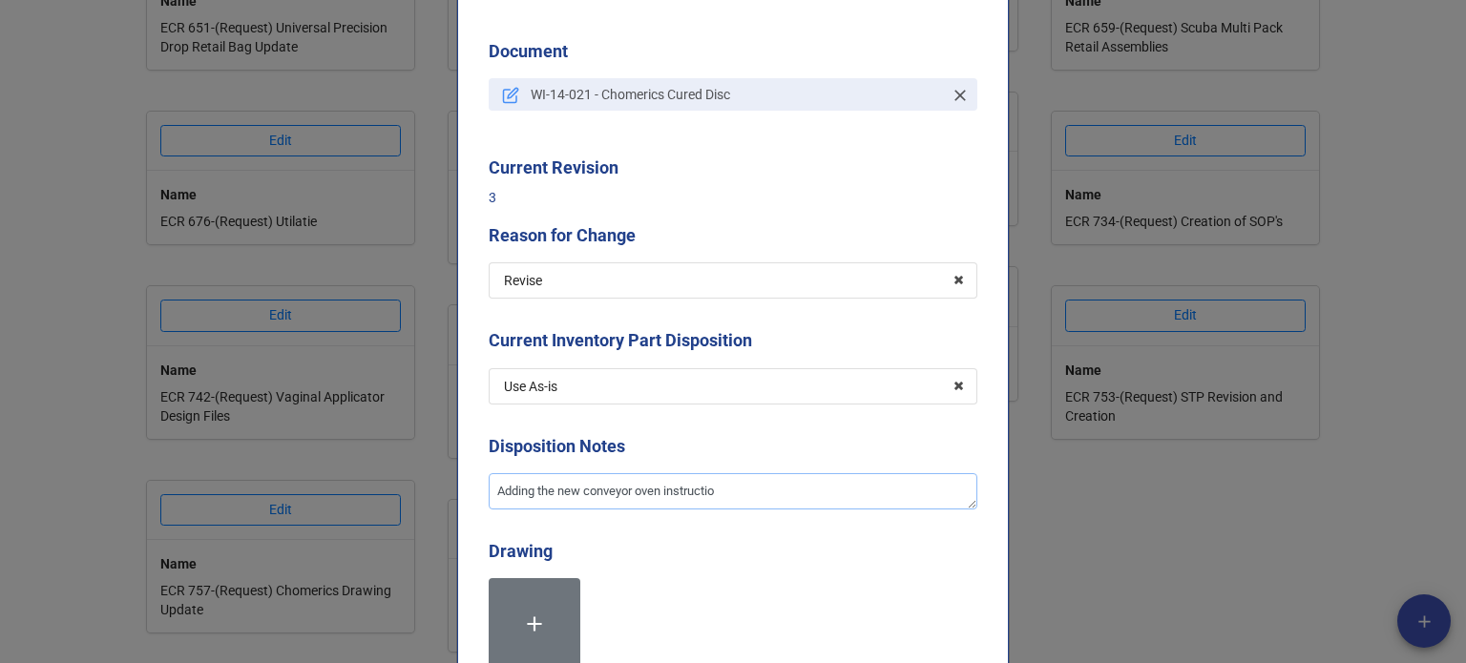
type textarea "x"
type textarea "Adding the new conveyor oven instruction"
type textarea "x"
type textarea "Adding the new conveyor oven instructions"
type textarea "x"
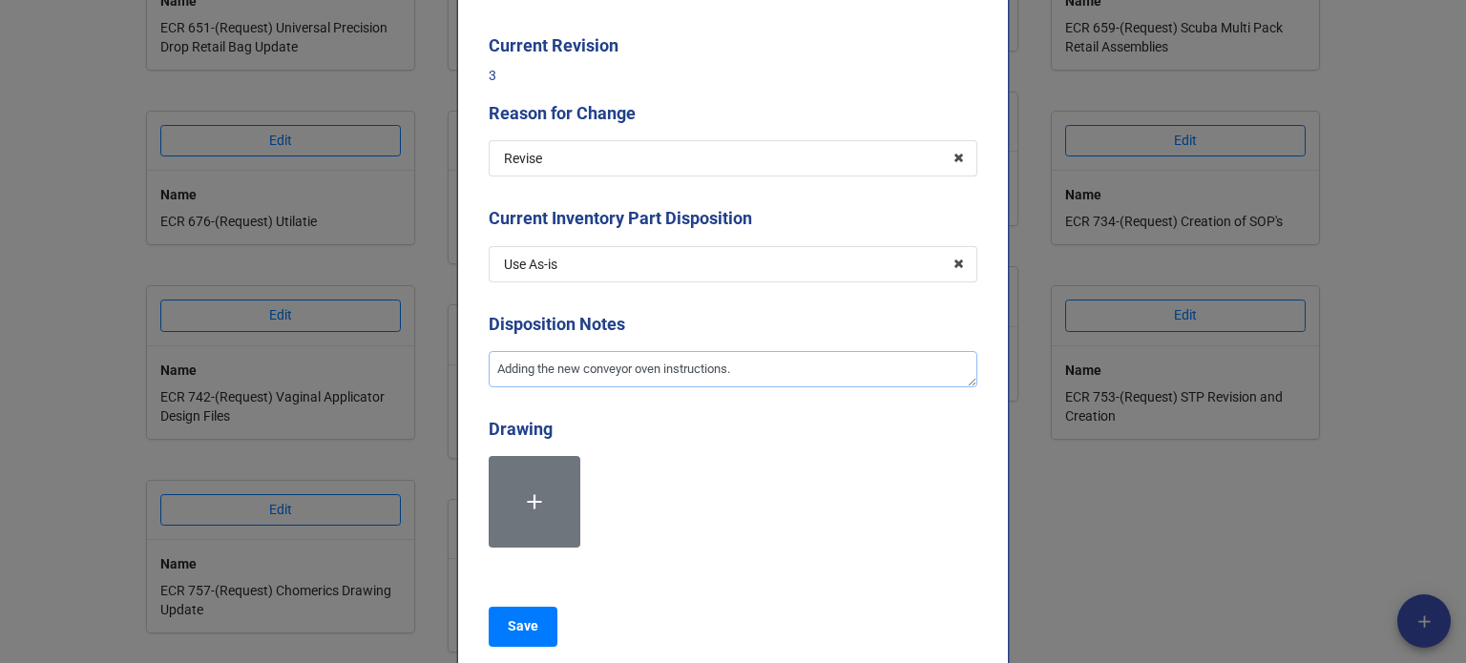
scroll to position [477, 0]
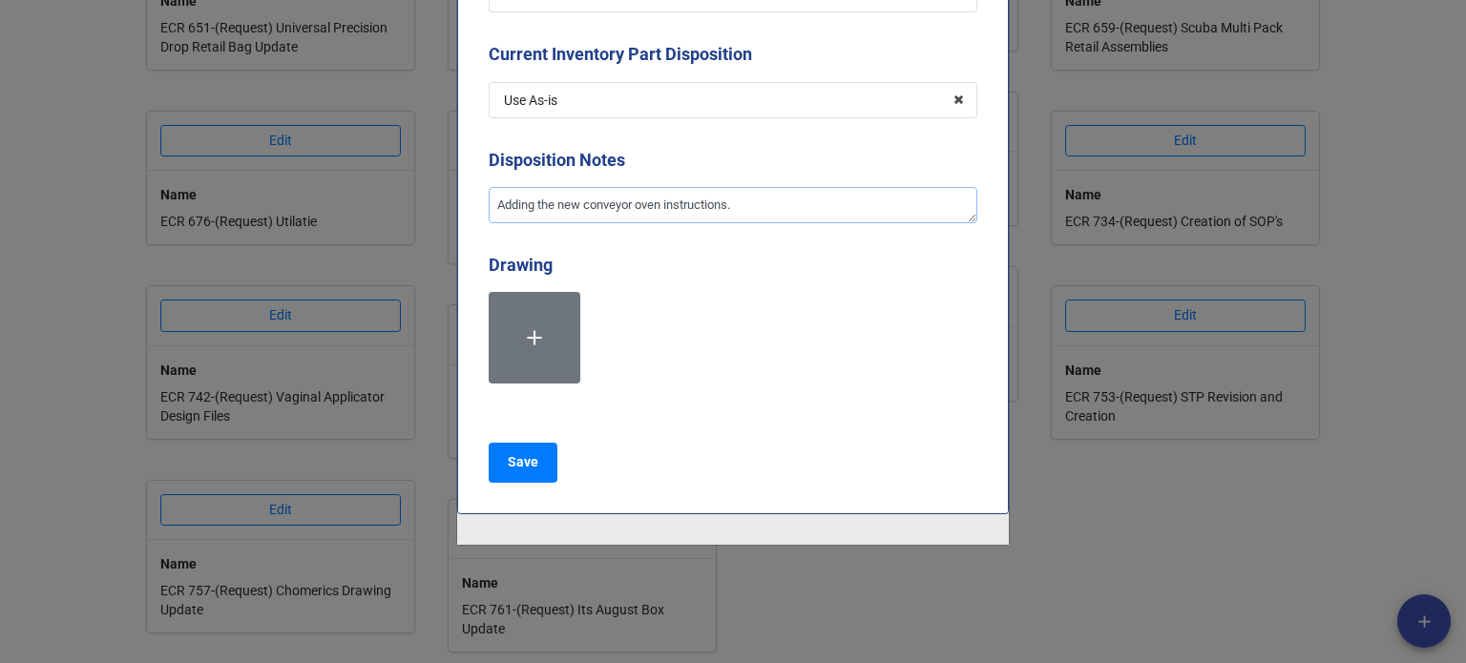
type textarea "Adding the new conveyor oven instructions."
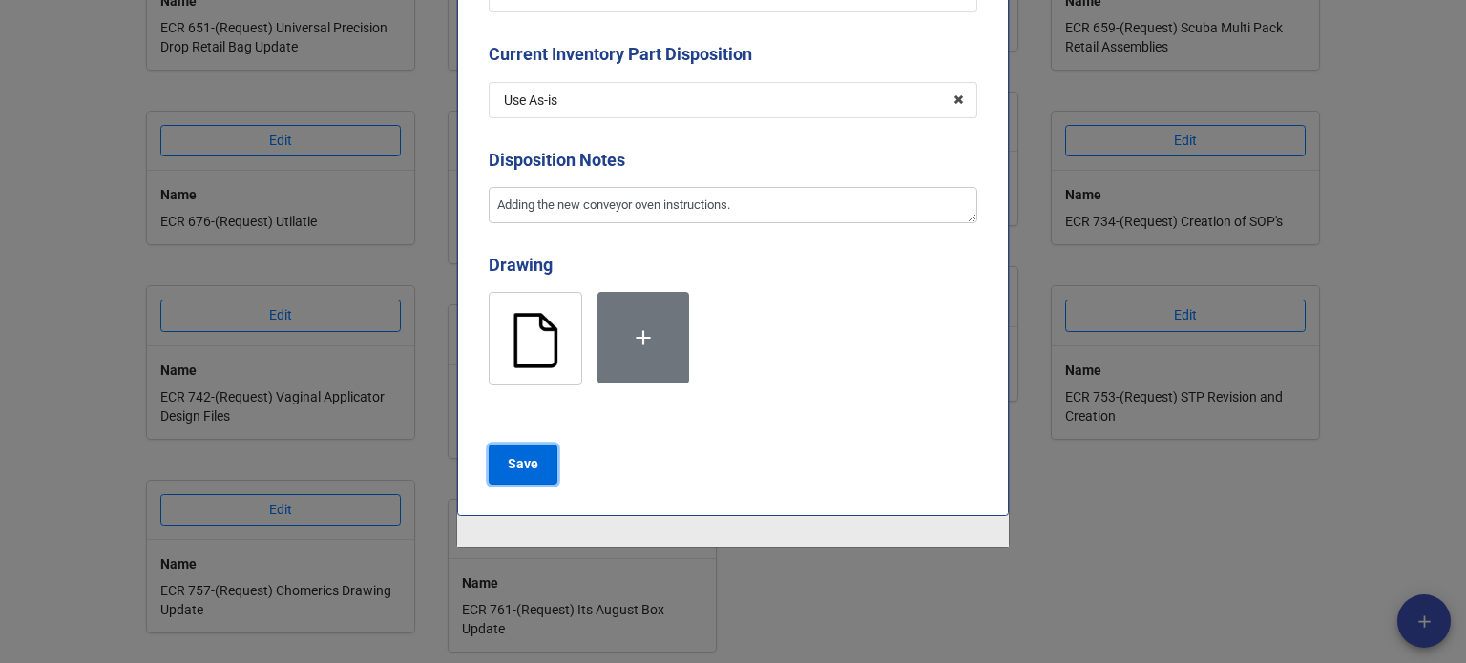
click at [522, 472] on b "Save" at bounding box center [523, 464] width 31 height 20
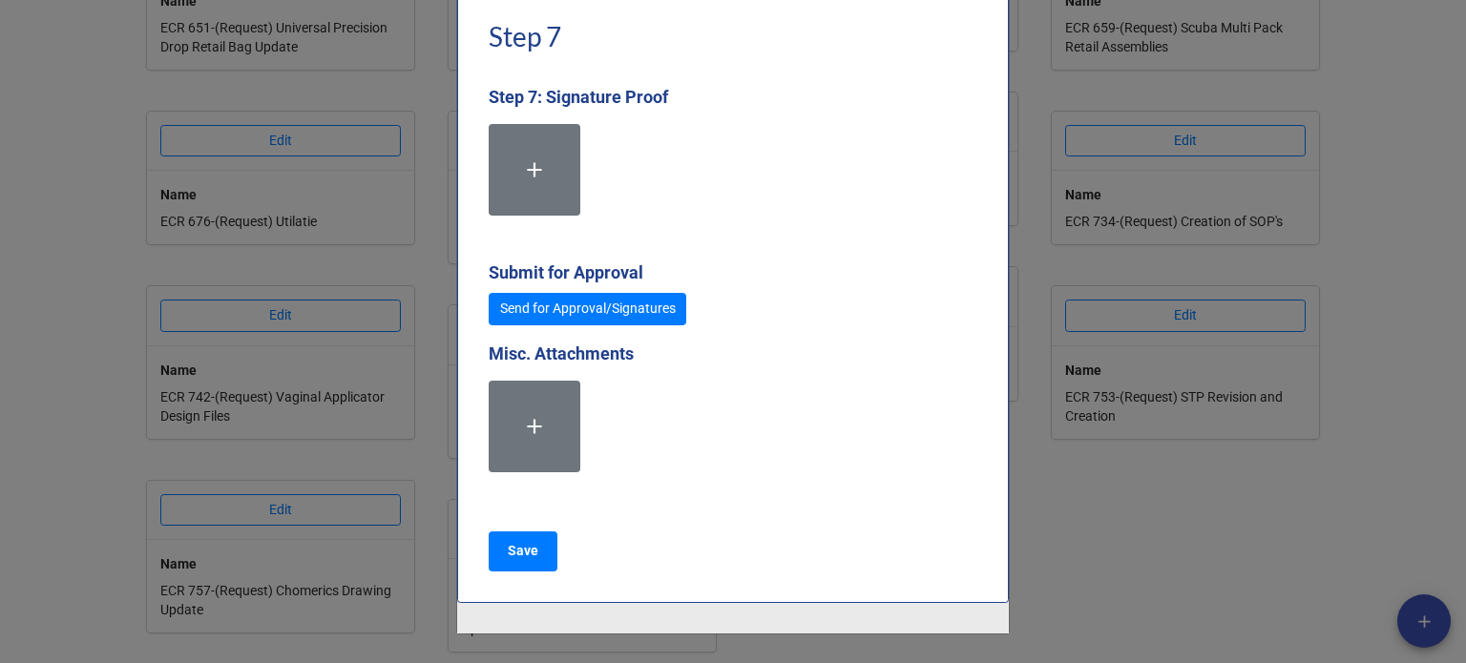
scroll to position [5345, 0]
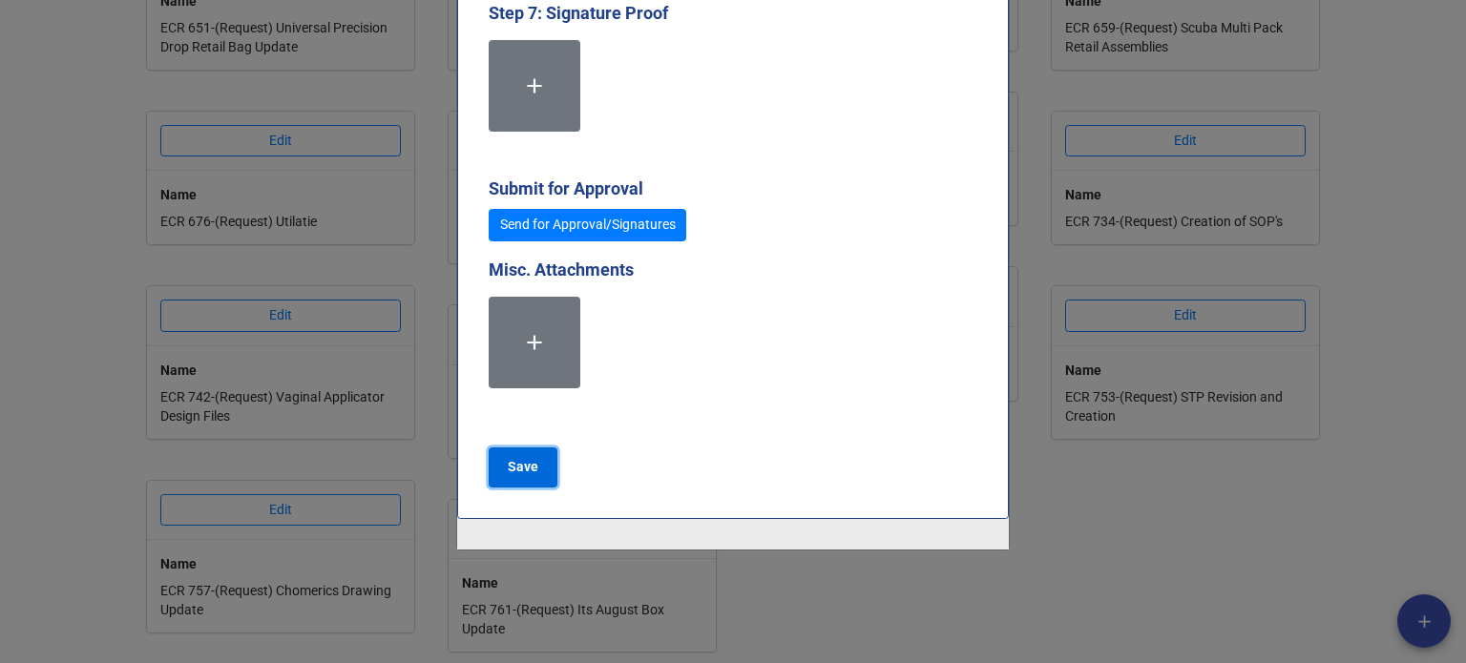
click at [538, 471] on button "Save" at bounding box center [523, 468] width 69 height 40
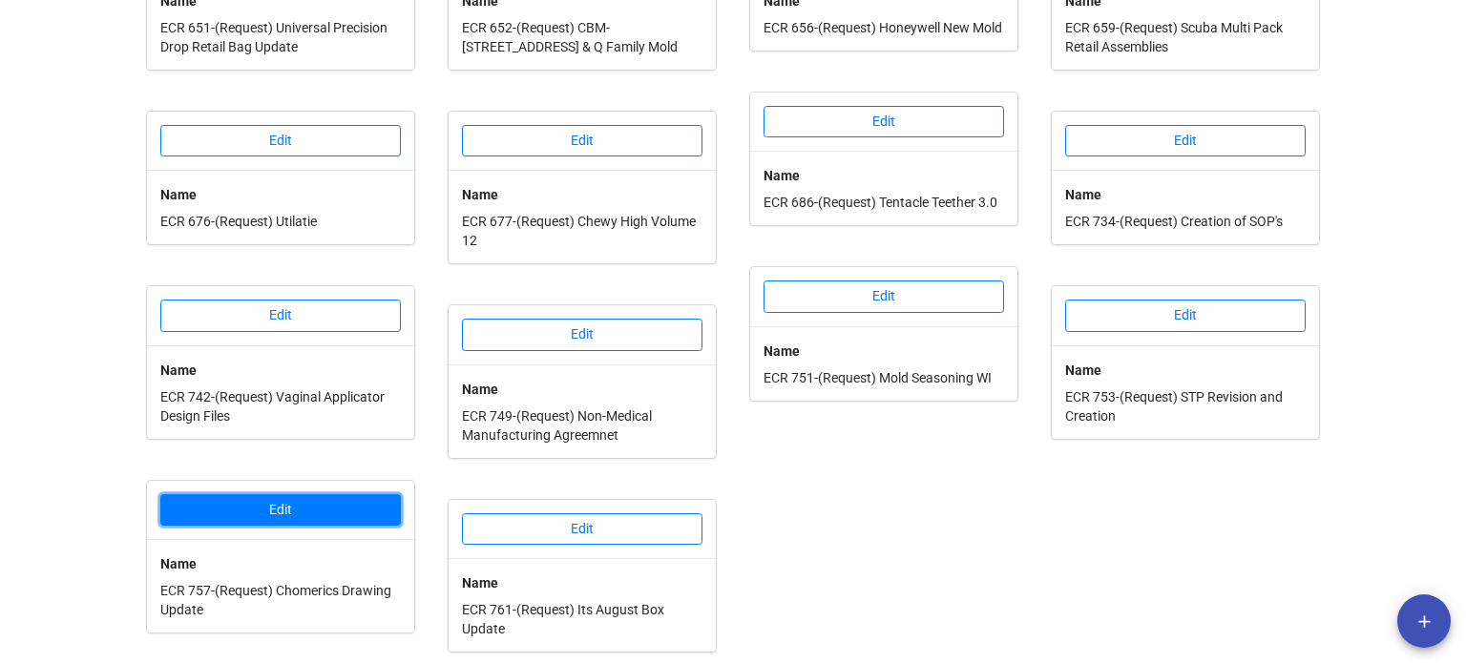
click at [334, 503] on button "Edit" at bounding box center [280, 510] width 241 height 32
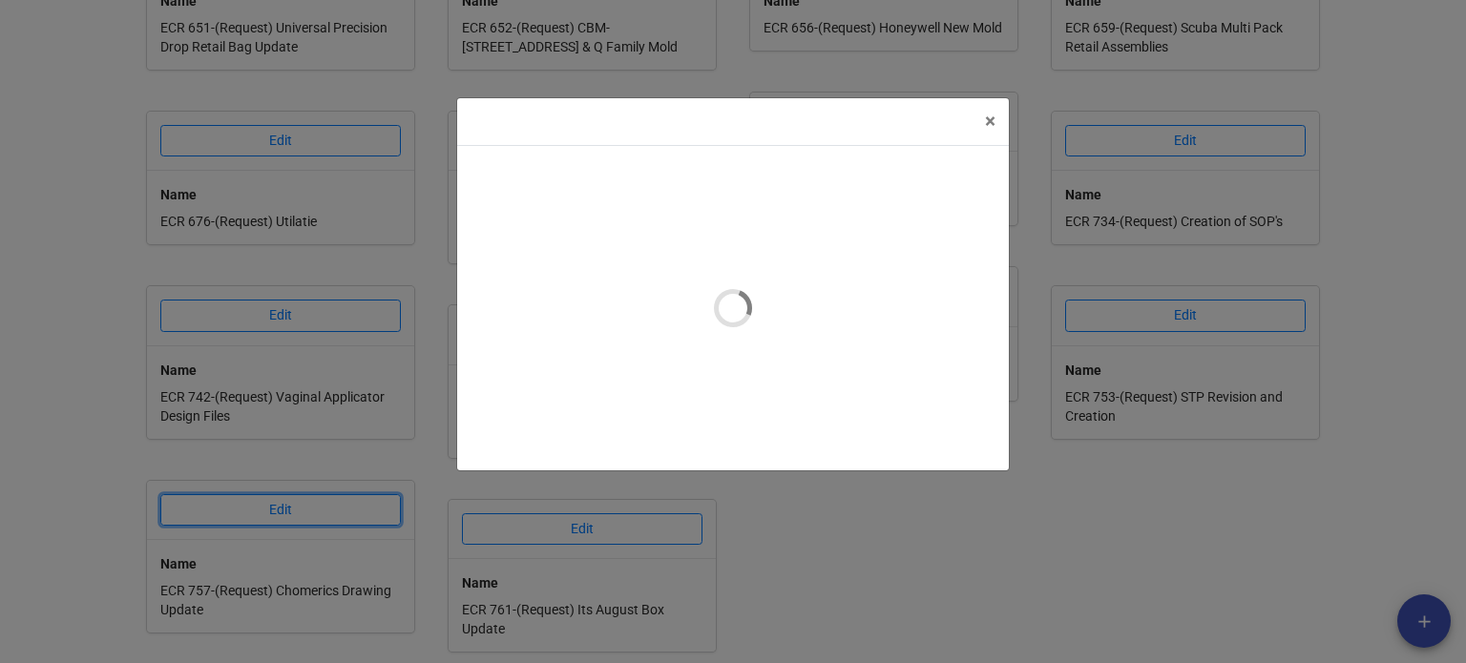
type textarea "x"
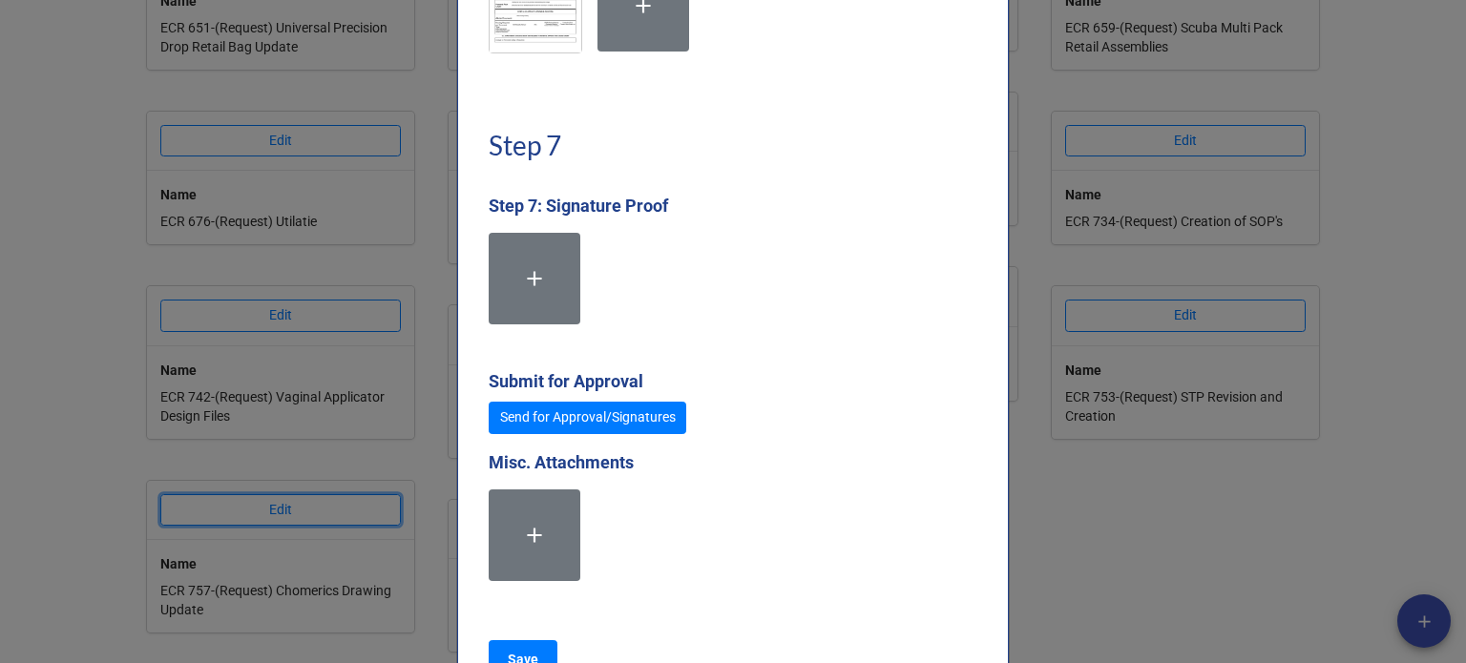
scroll to position [5250, 0]
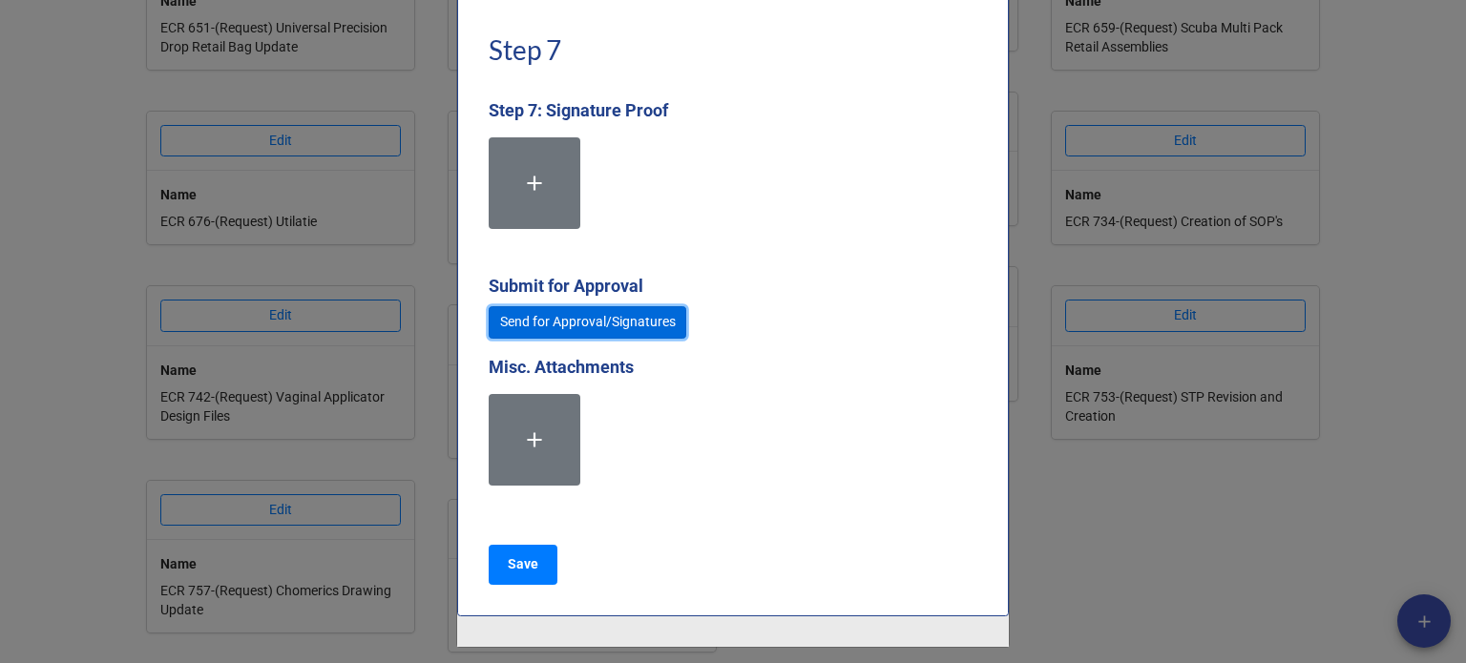
click at [603, 330] on link "Send for Approval/Signatures" at bounding box center [588, 322] width 198 height 32
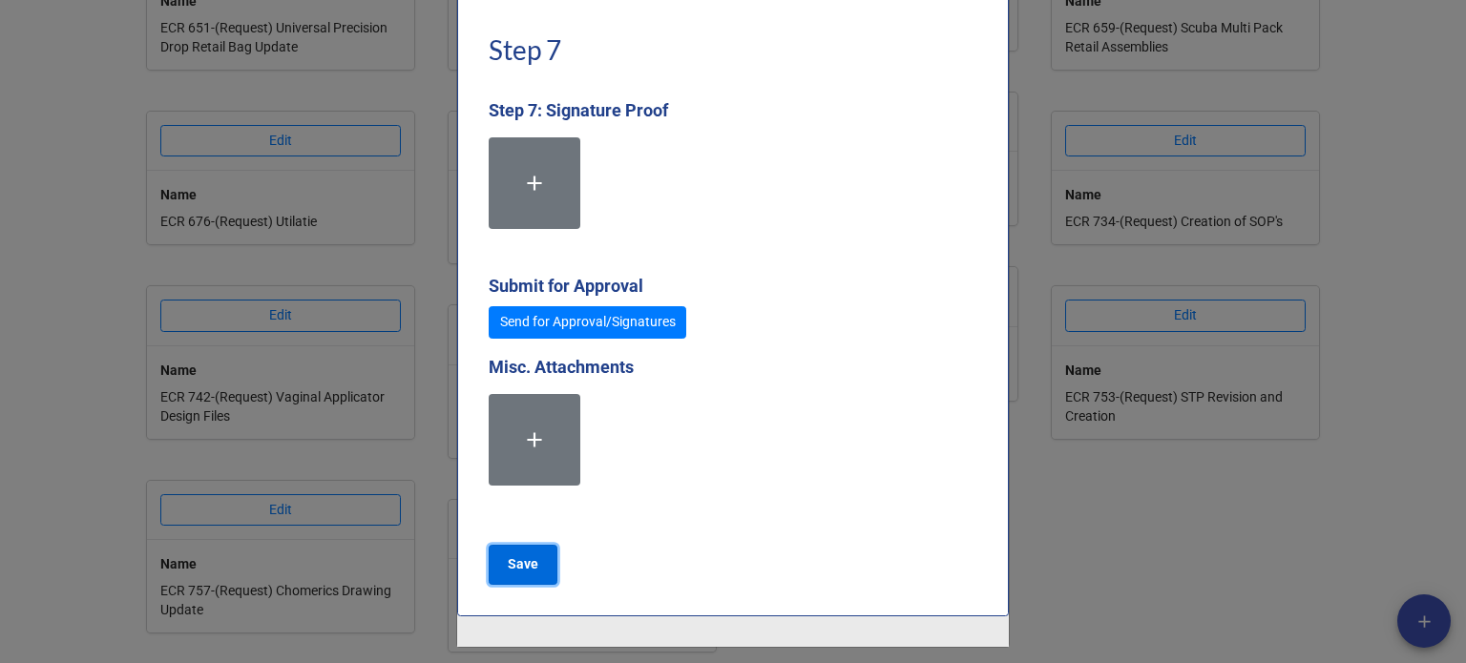
click at [515, 555] on b "Save" at bounding box center [523, 565] width 31 height 20
